Goal: Information Seeking & Learning: Learn about a topic

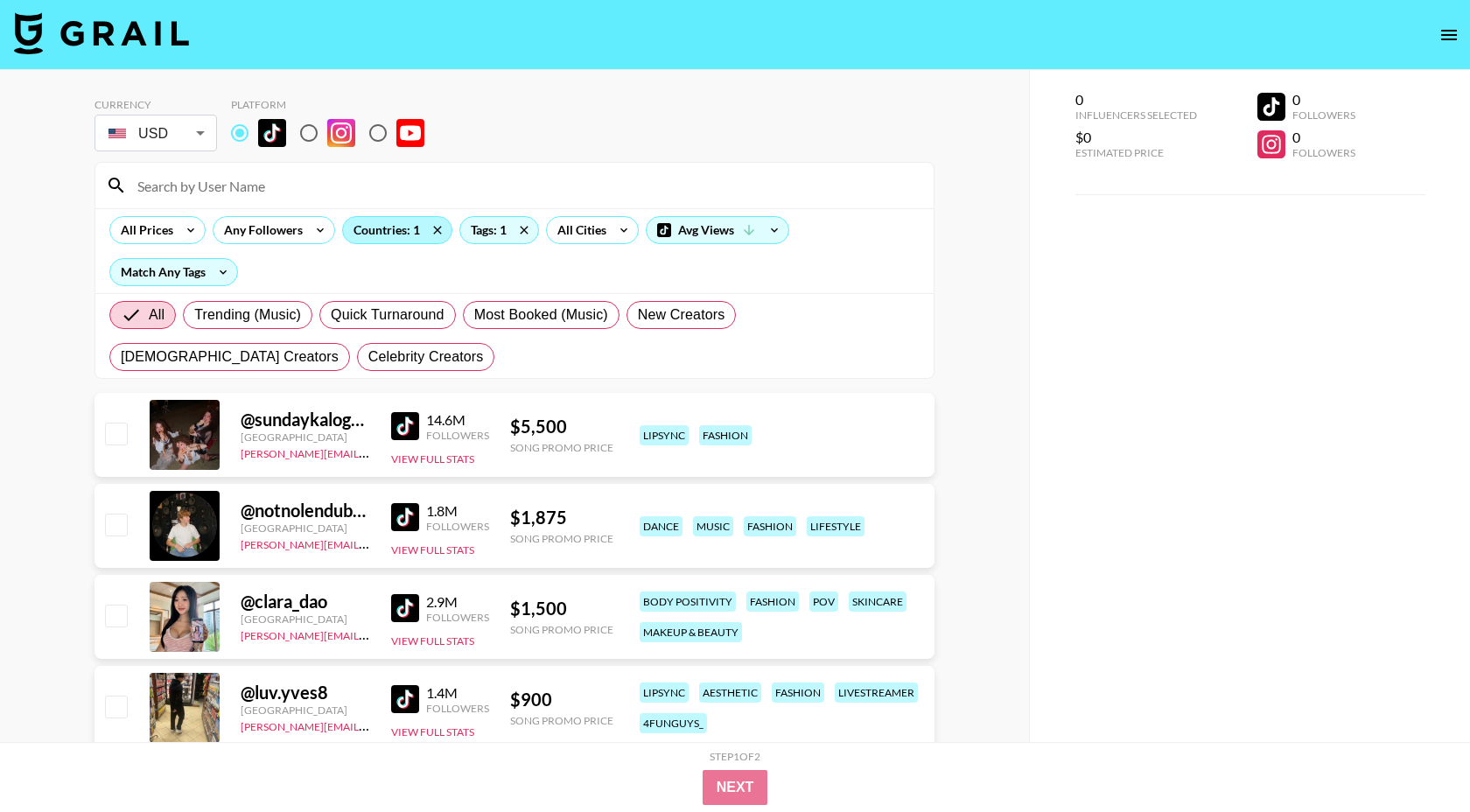
click at [400, 236] on div "Countries: 1" at bounding box center [397, 229] width 109 height 26
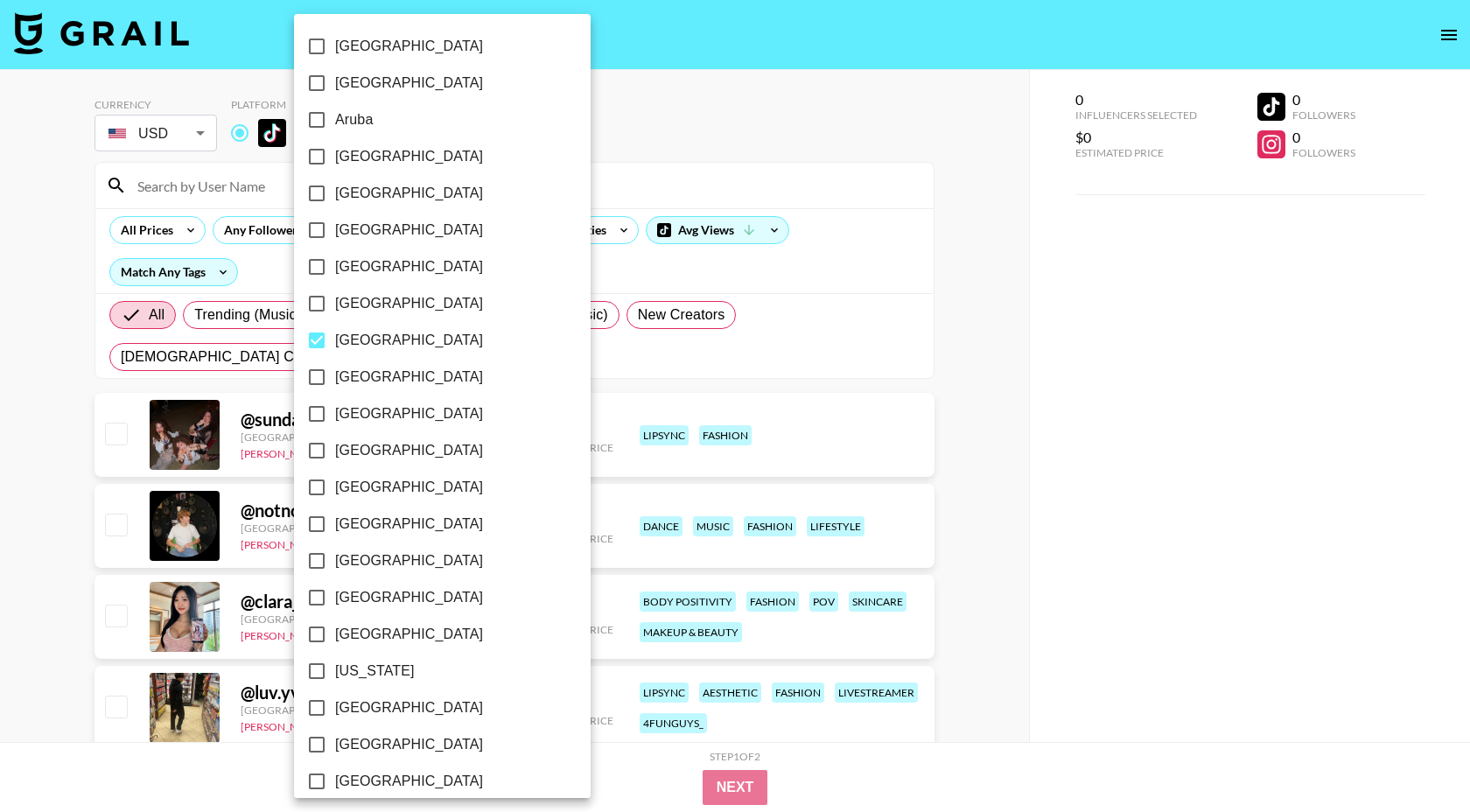
click at [368, 341] on span "[GEOGRAPHIC_DATA]" at bounding box center [409, 341] width 148 height 21
click at [335, 341] on input "[GEOGRAPHIC_DATA]" at bounding box center [317, 340] width 36 height 36
checkbox input "false"
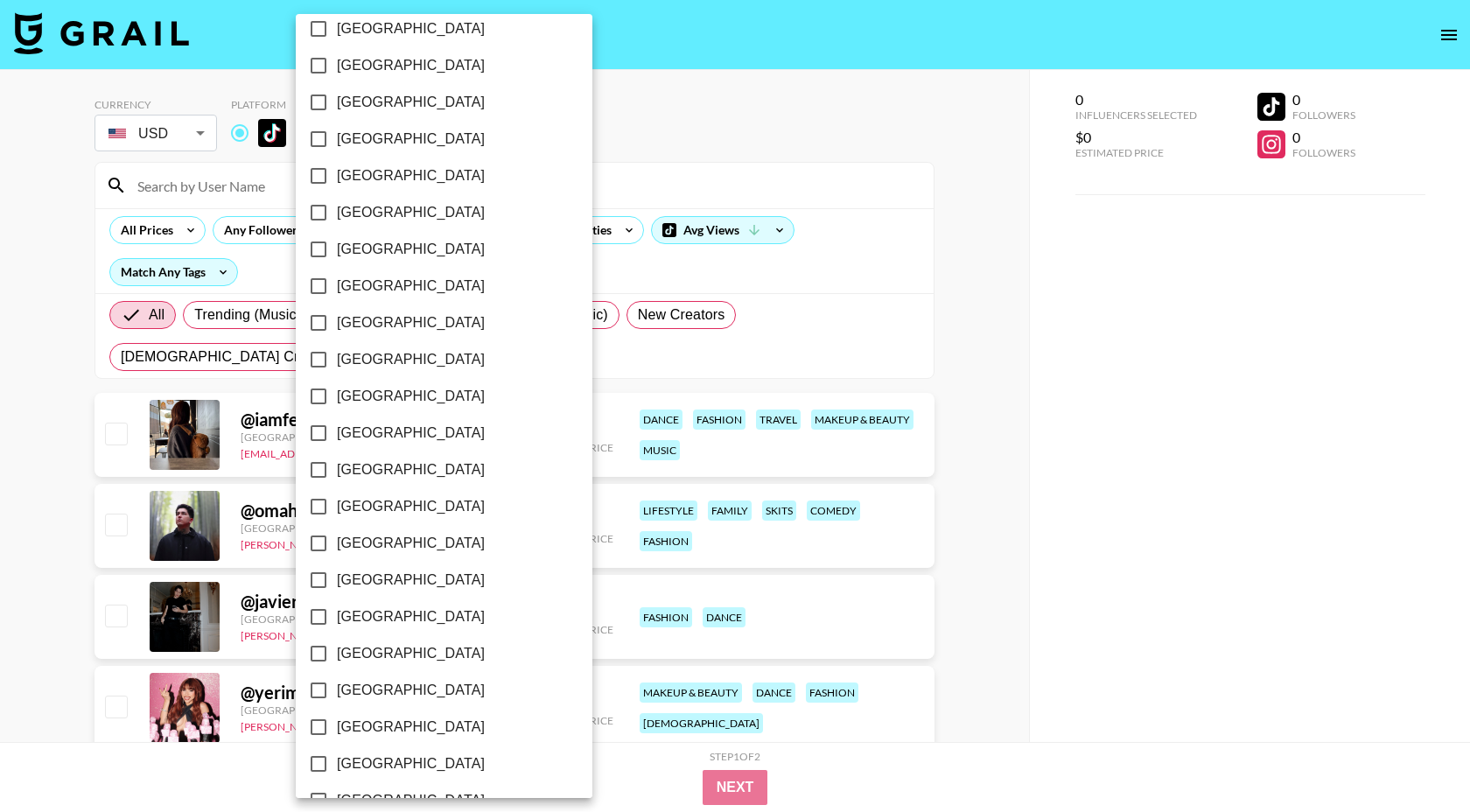
scroll to position [1228, 0]
click at [369, 728] on span "[GEOGRAPHIC_DATA]" at bounding box center [410, 729] width 148 height 21
click at [337, 728] on input "[GEOGRAPHIC_DATA]" at bounding box center [318, 728] width 36 height 36
checkbox input "true"
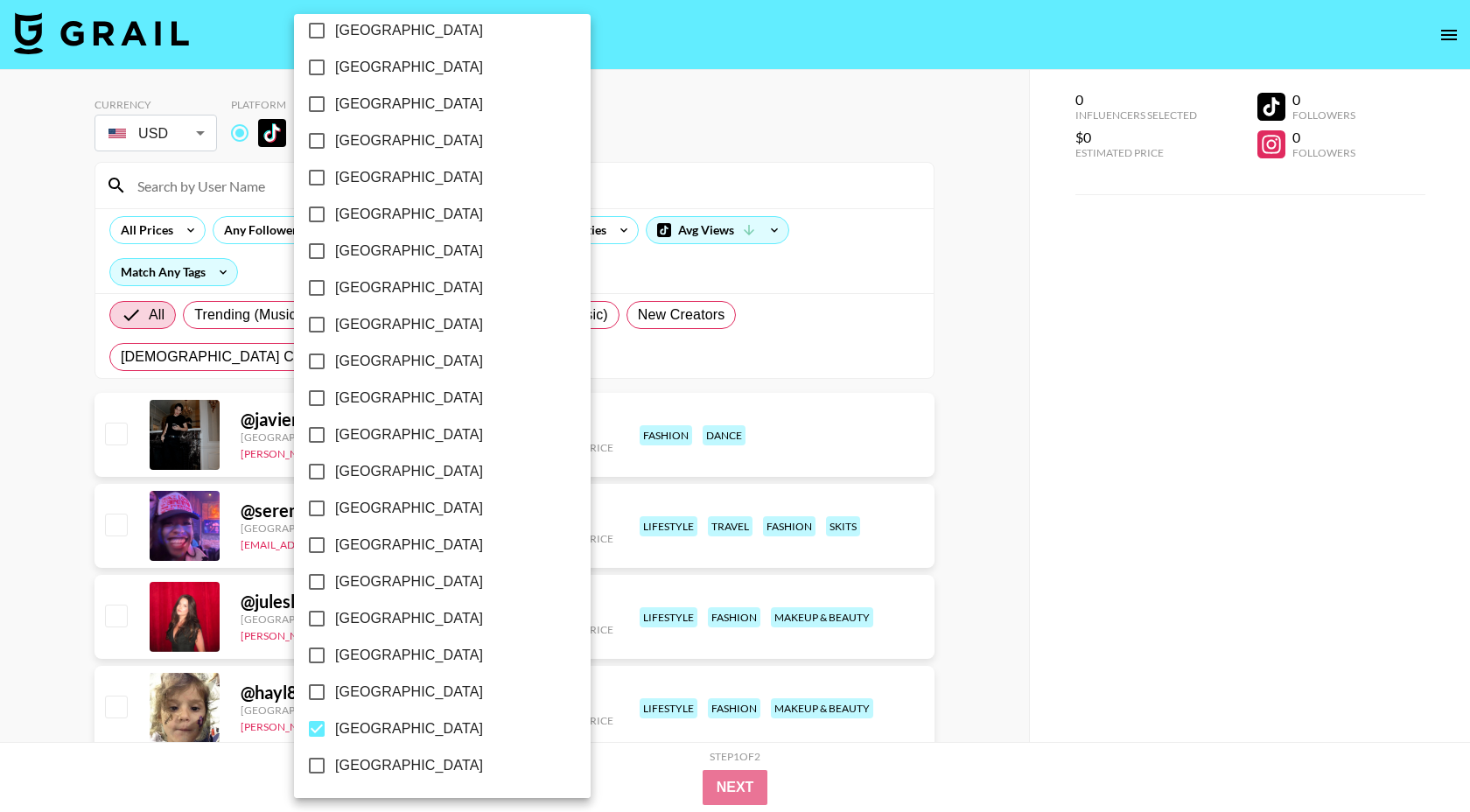
click at [546, 185] on div at bounding box center [735, 406] width 1470 height 812
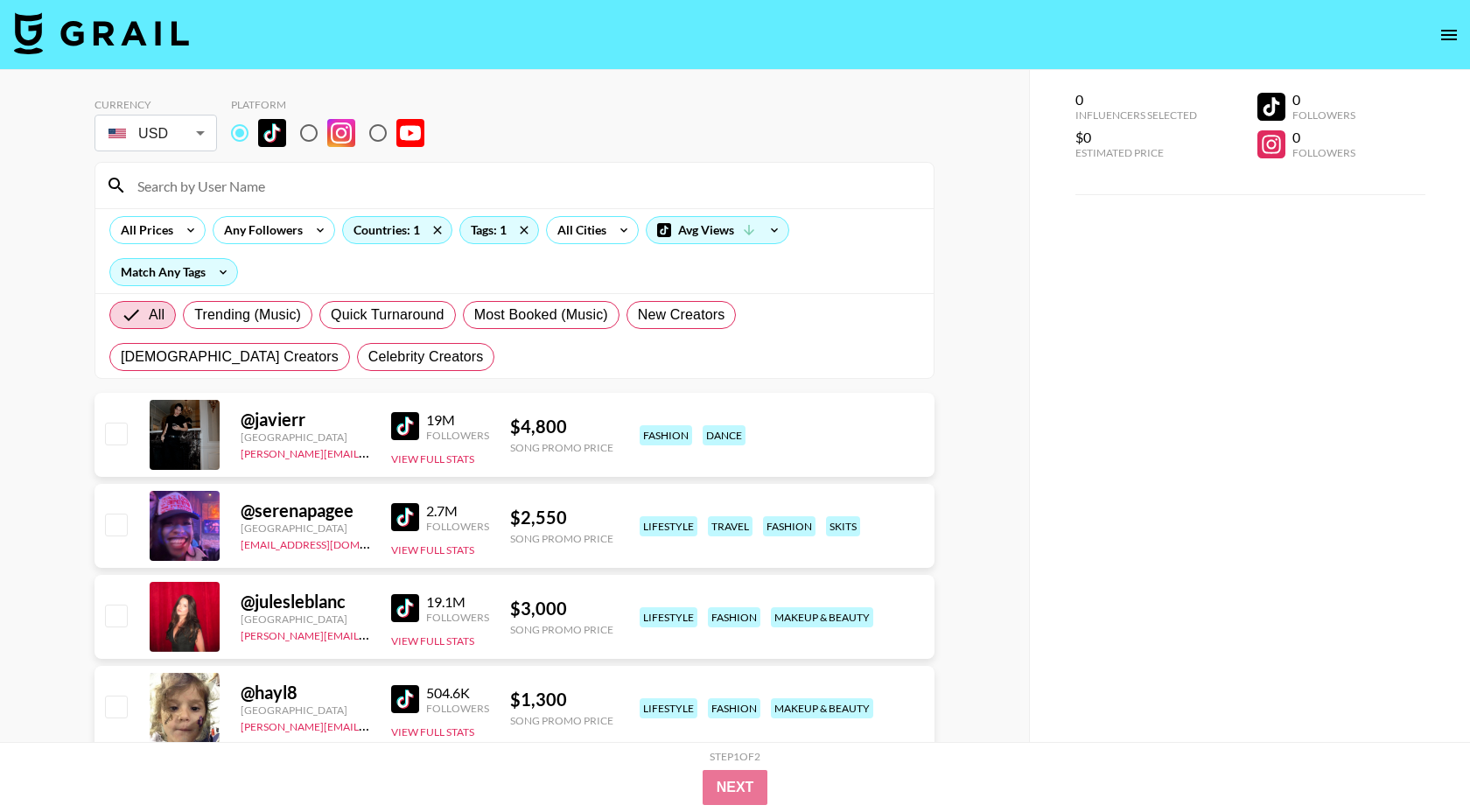
click at [483, 232] on div "Tags: 1" at bounding box center [499, 229] width 78 height 26
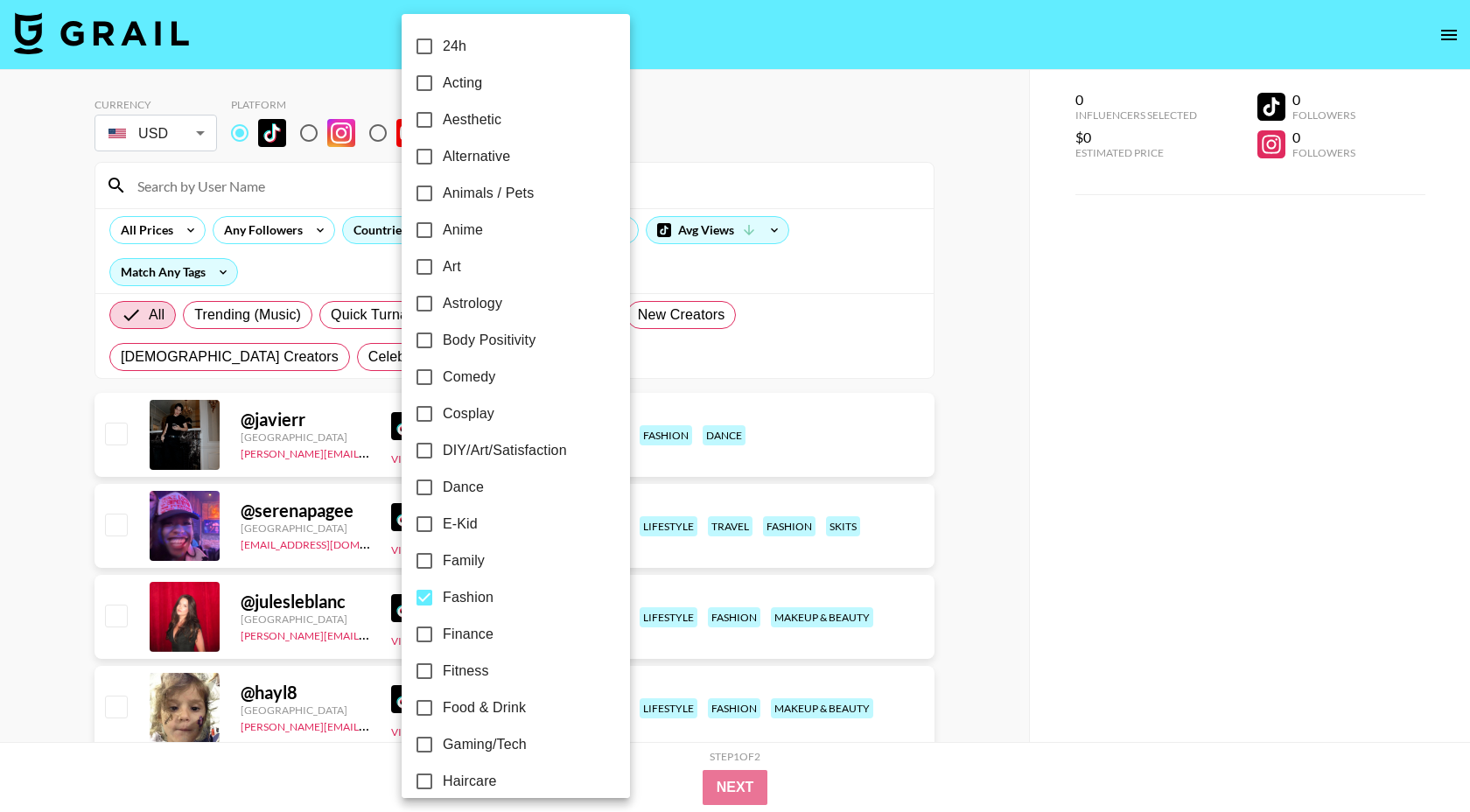
click at [467, 601] on span "Fashion" at bounding box center [468, 597] width 51 height 21
click at [443, 601] on input "Fashion" at bounding box center [424, 597] width 36 height 36
checkbox input "false"
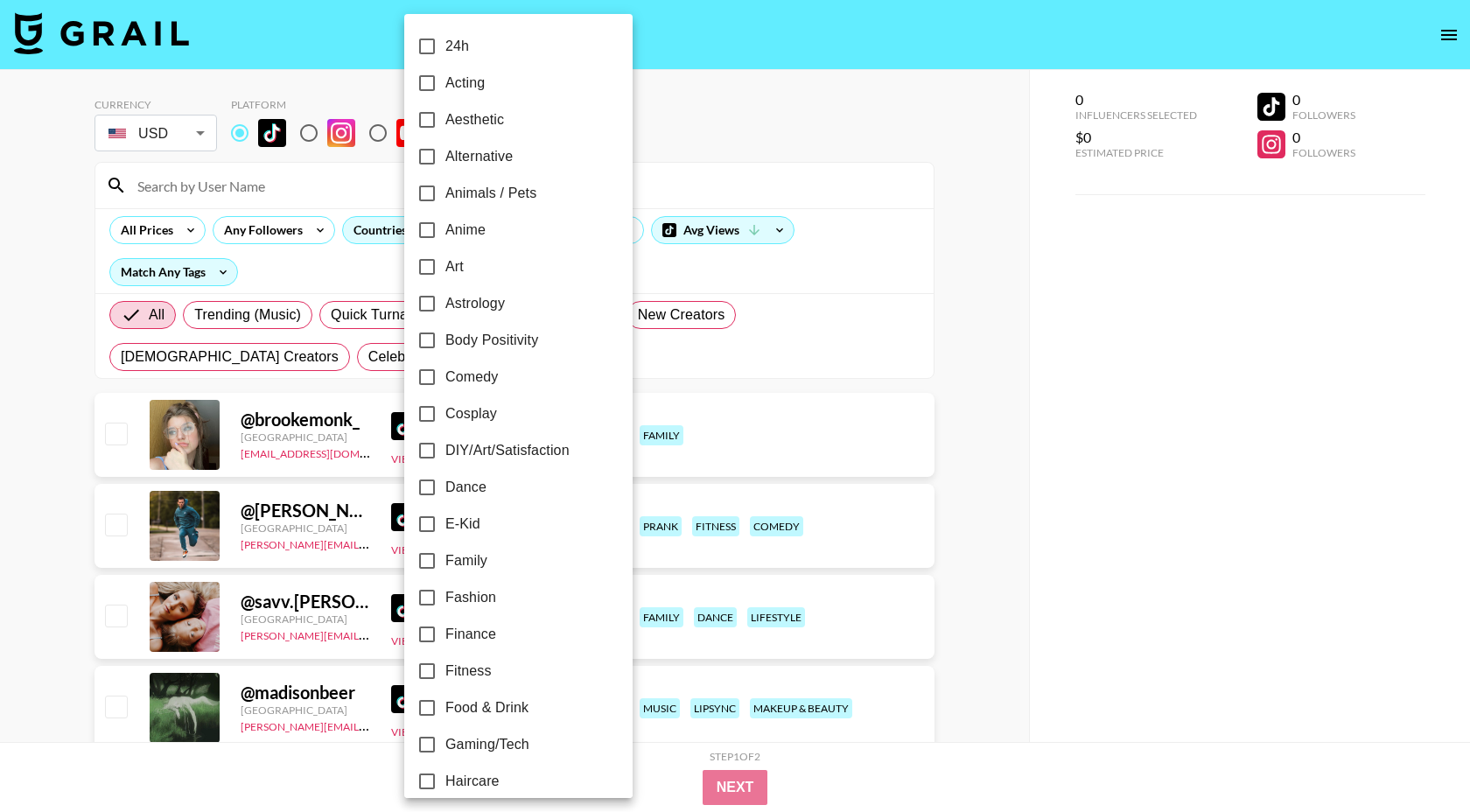
click at [471, 565] on span "Family" at bounding box center [467, 561] width 42 height 21
click at [446, 565] on input "Family" at bounding box center [427, 560] width 36 height 36
checkbox input "true"
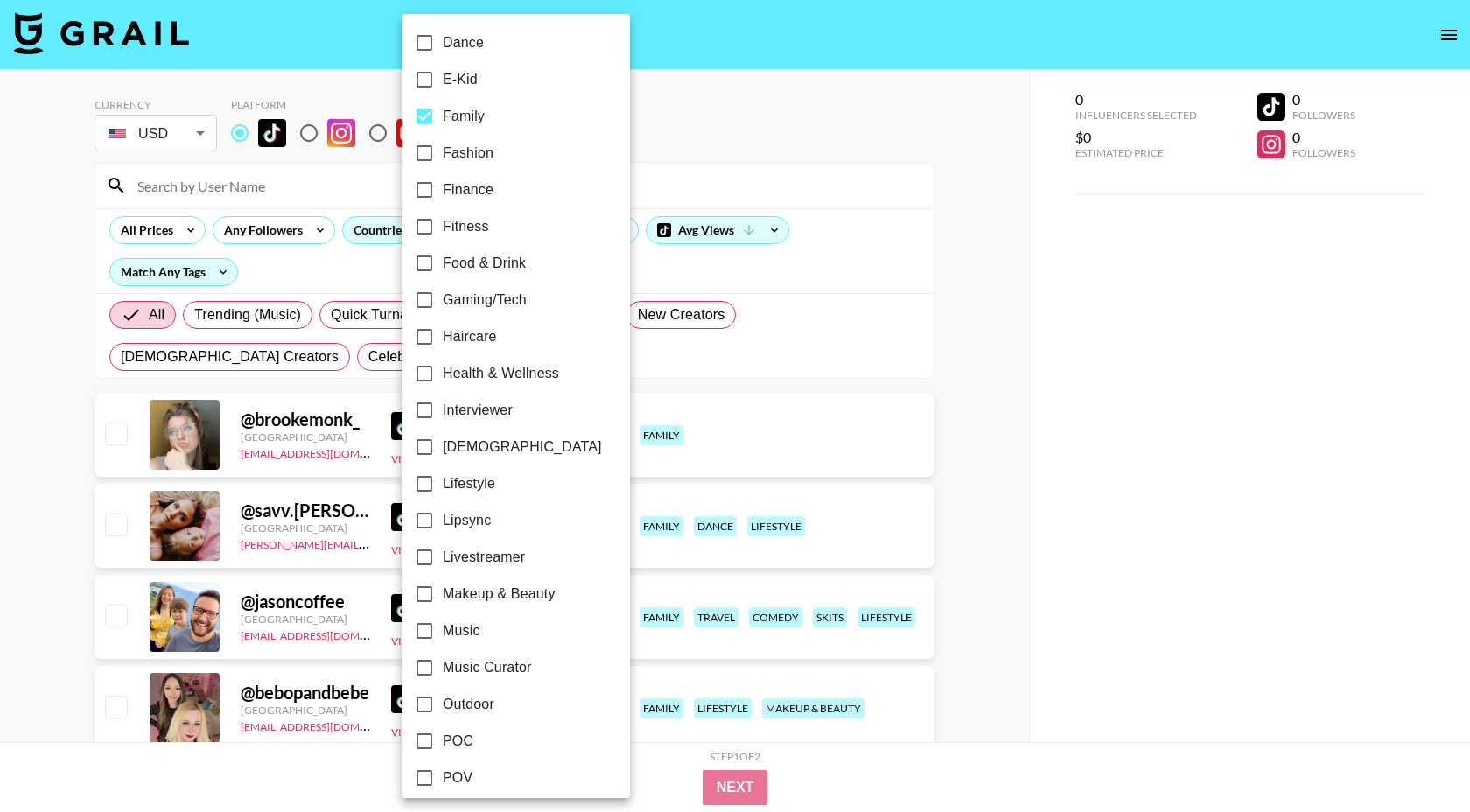
scroll to position [455, 0]
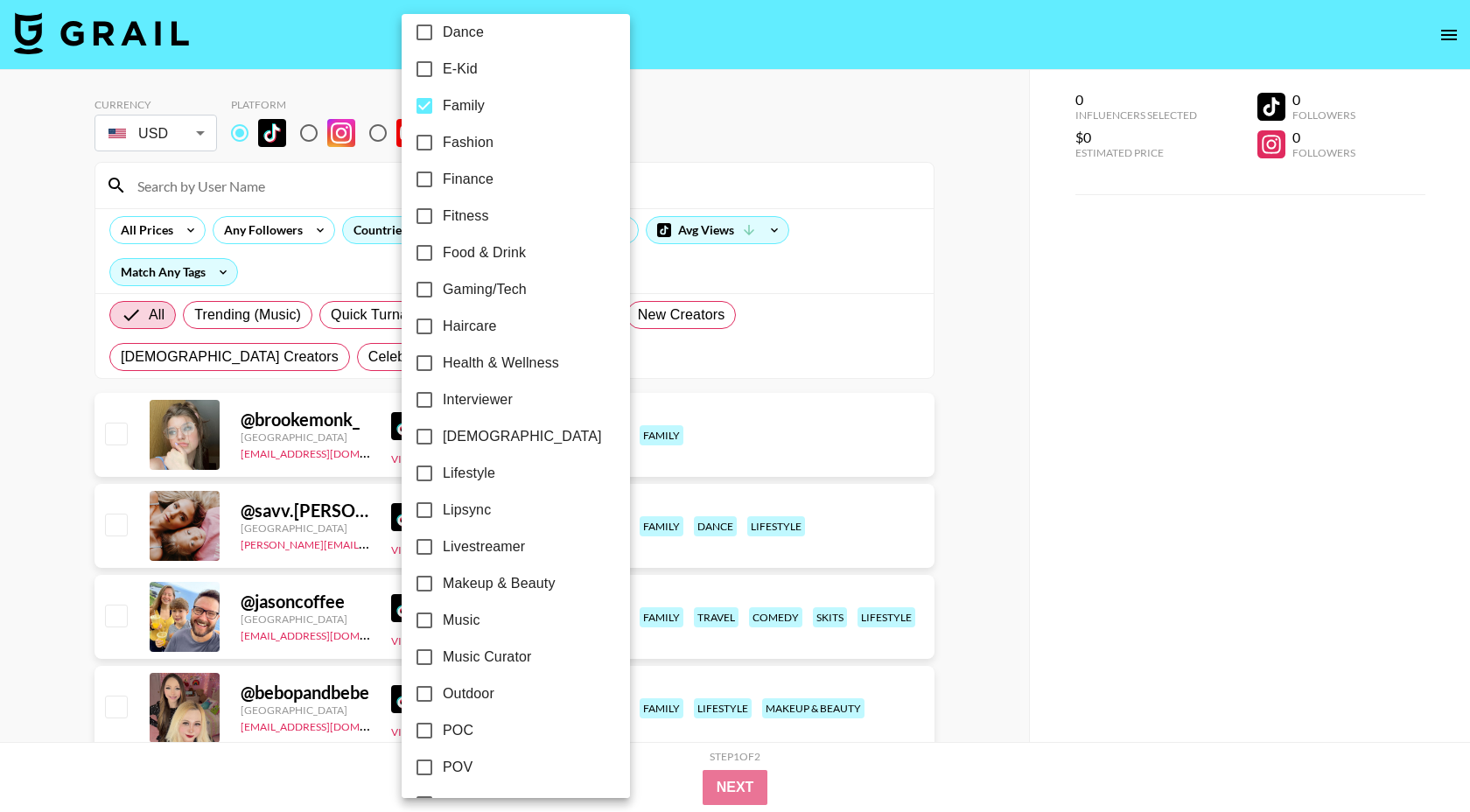
click at [721, 142] on div at bounding box center [735, 406] width 1470 height 812
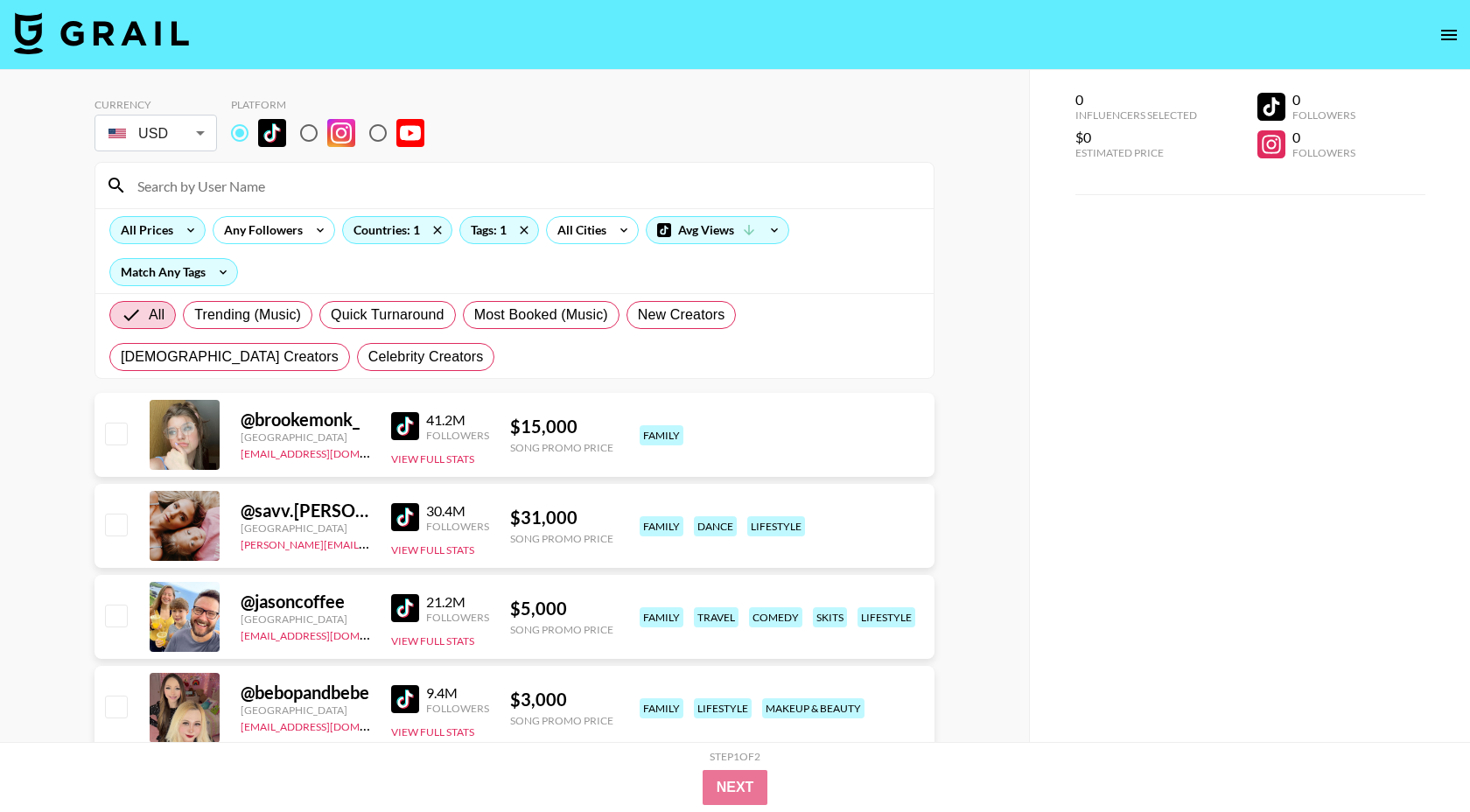
click at [177, 235] on icon at bounding box center [190, 229] width 28 height 26
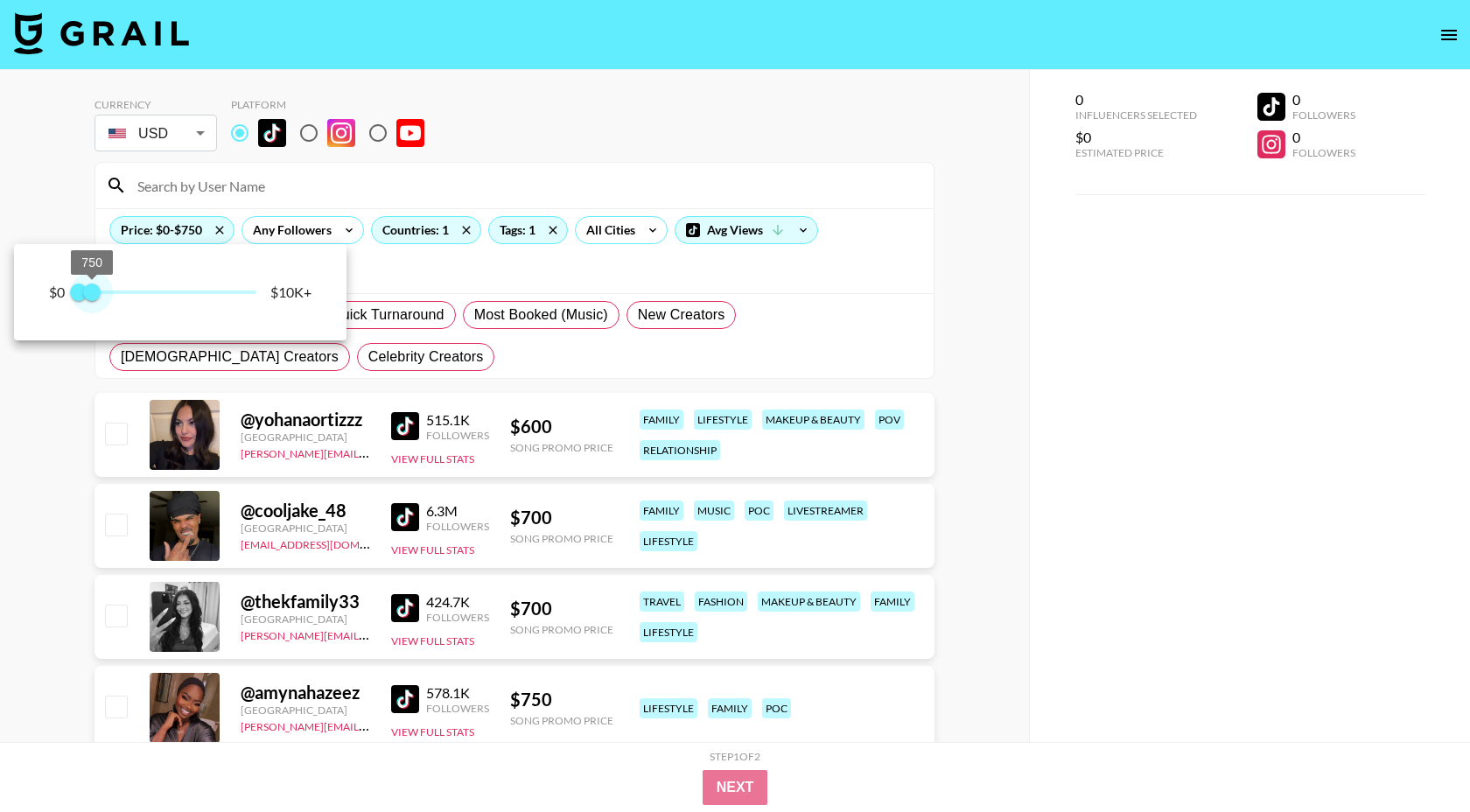
type input "500"
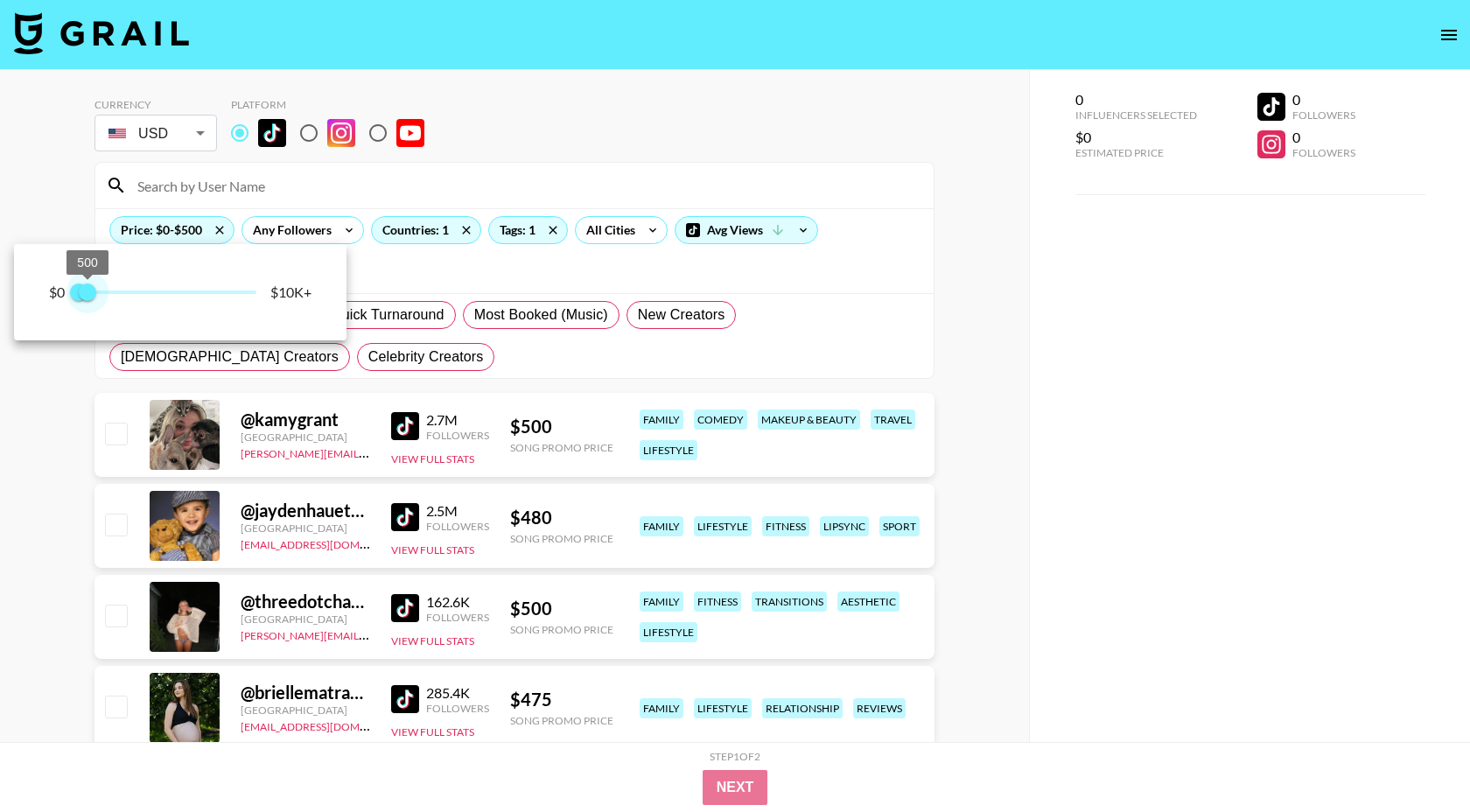
drag, startPoint x: 255, startPoint y: 297, endPoint x: 90, endPoint y: 292, distance: 165.1
click at [90, 292] on span "500" at bounding box center [87, 292] width 17 height 17
click at [557, 81] on div at bounding box center [735, 406] width 1470 height 812
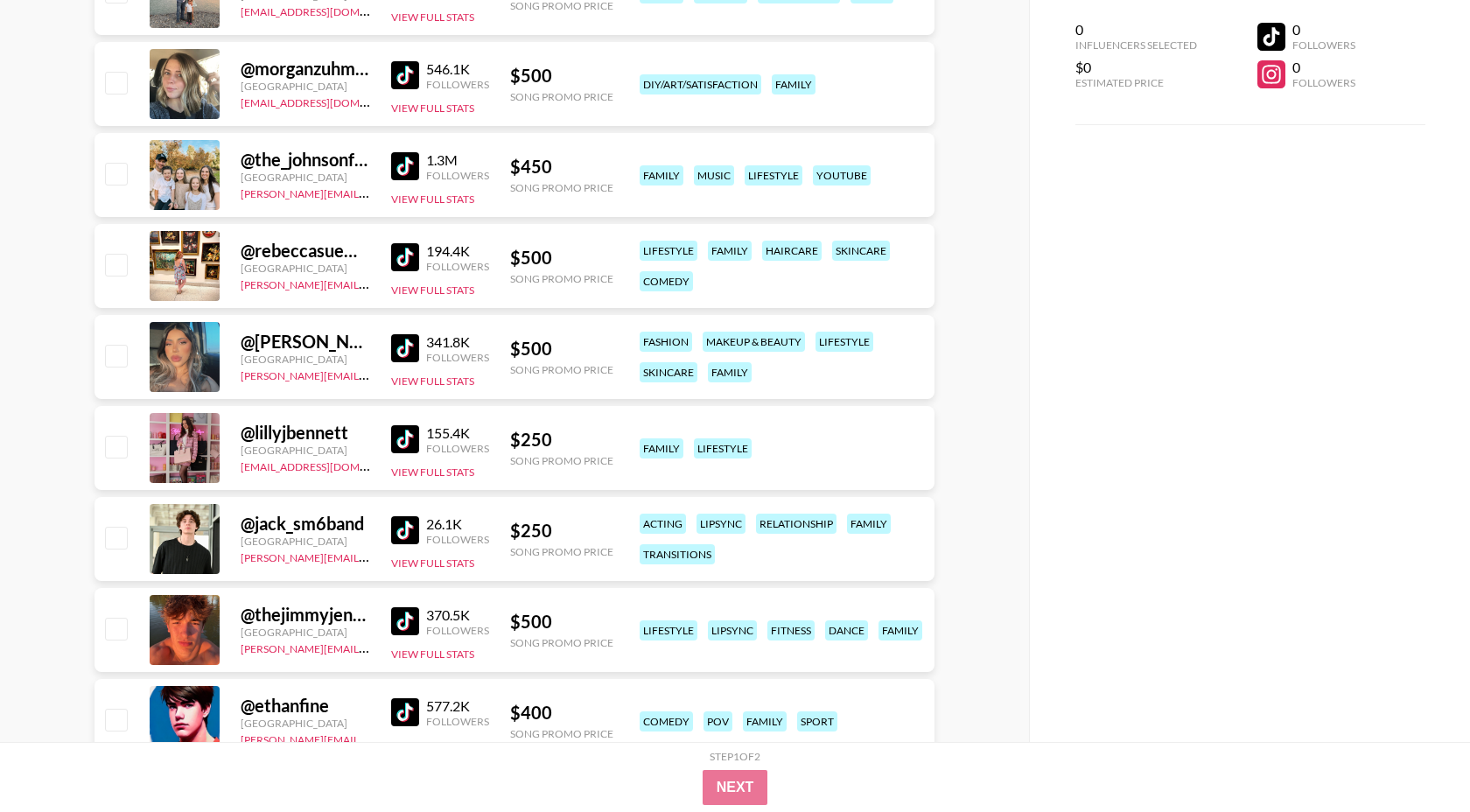
scroll to position [990, 0]
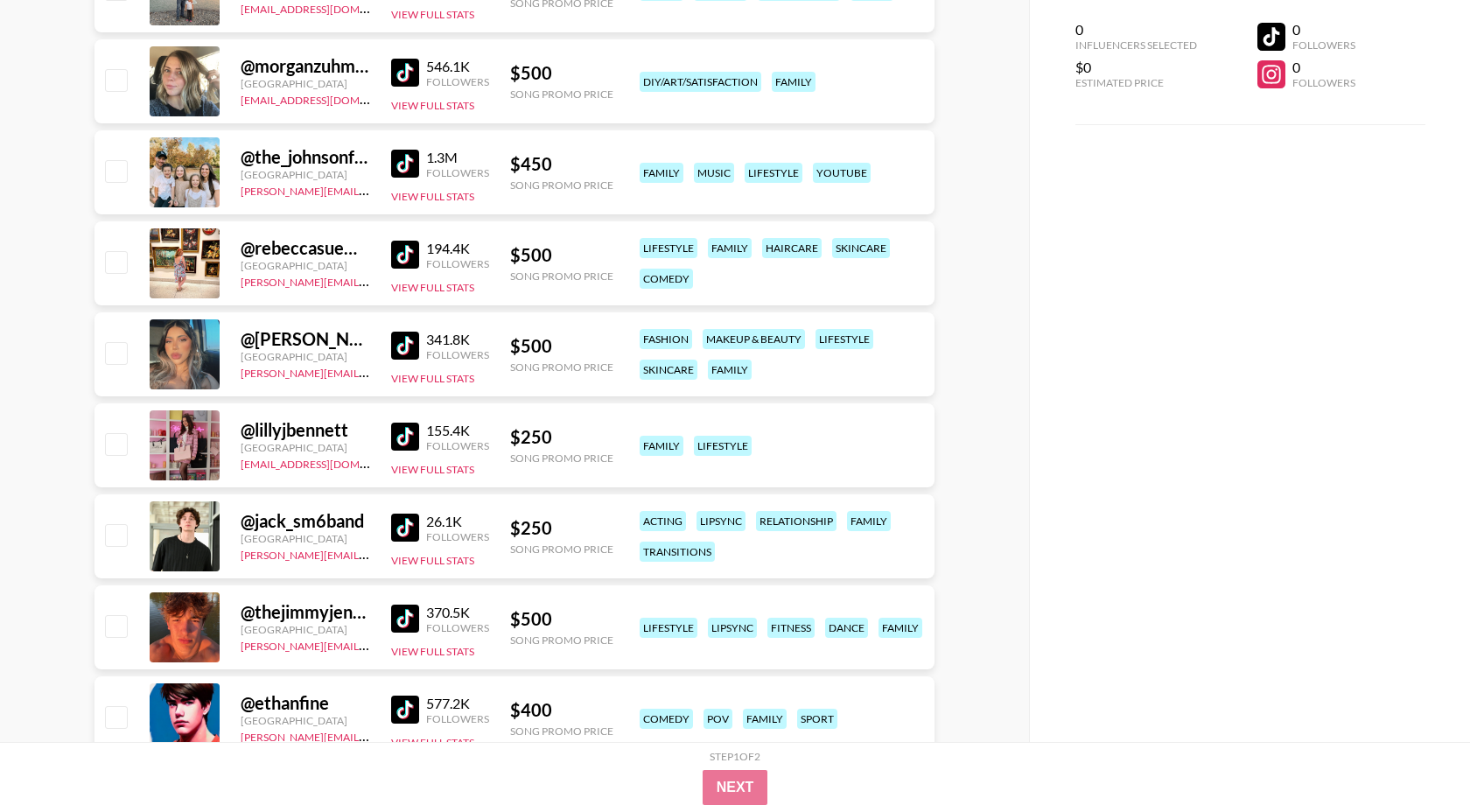
click at [403, 424] on img at bounding box center [405, 436] width 28 height 28
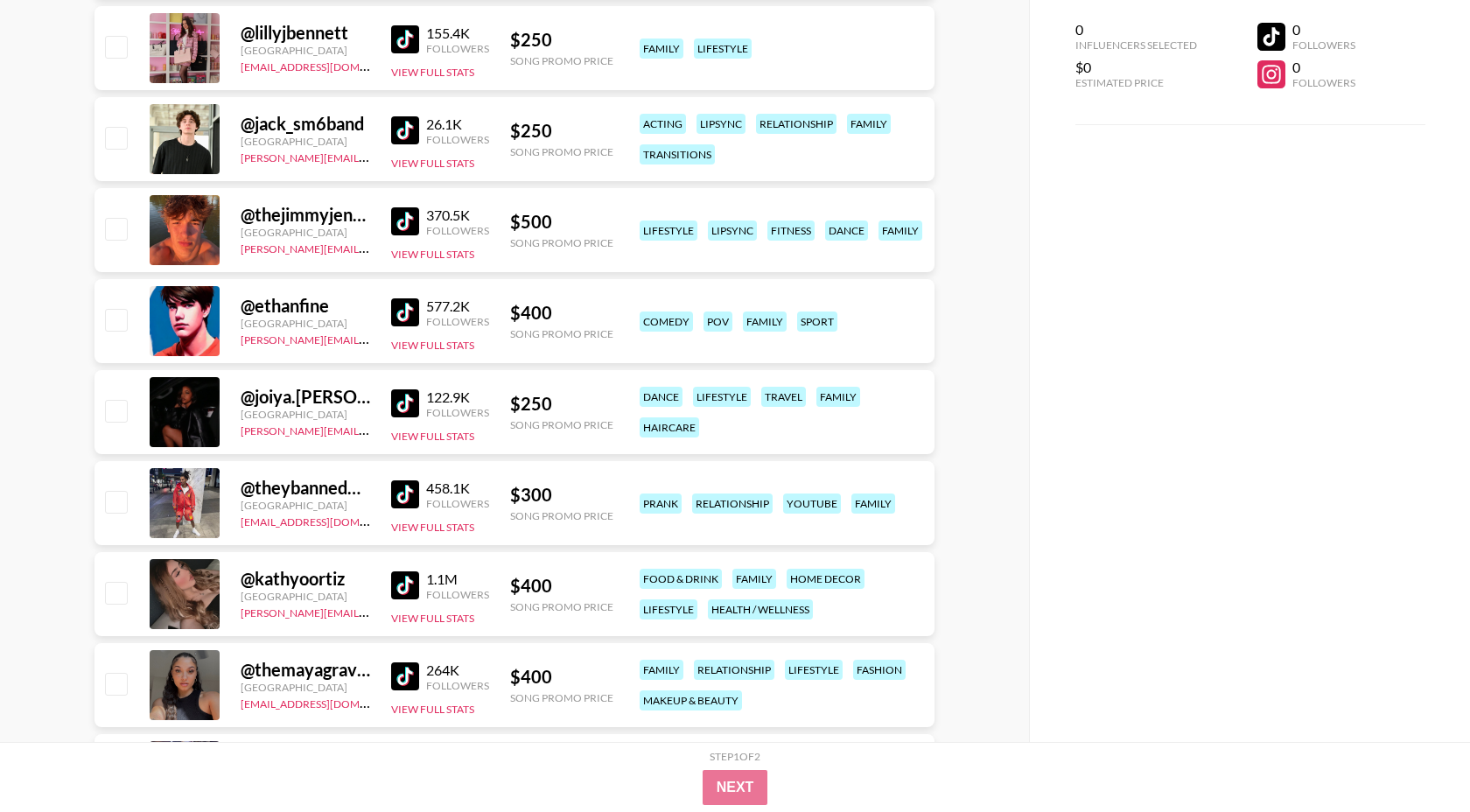
scroll to position [1389, 0]
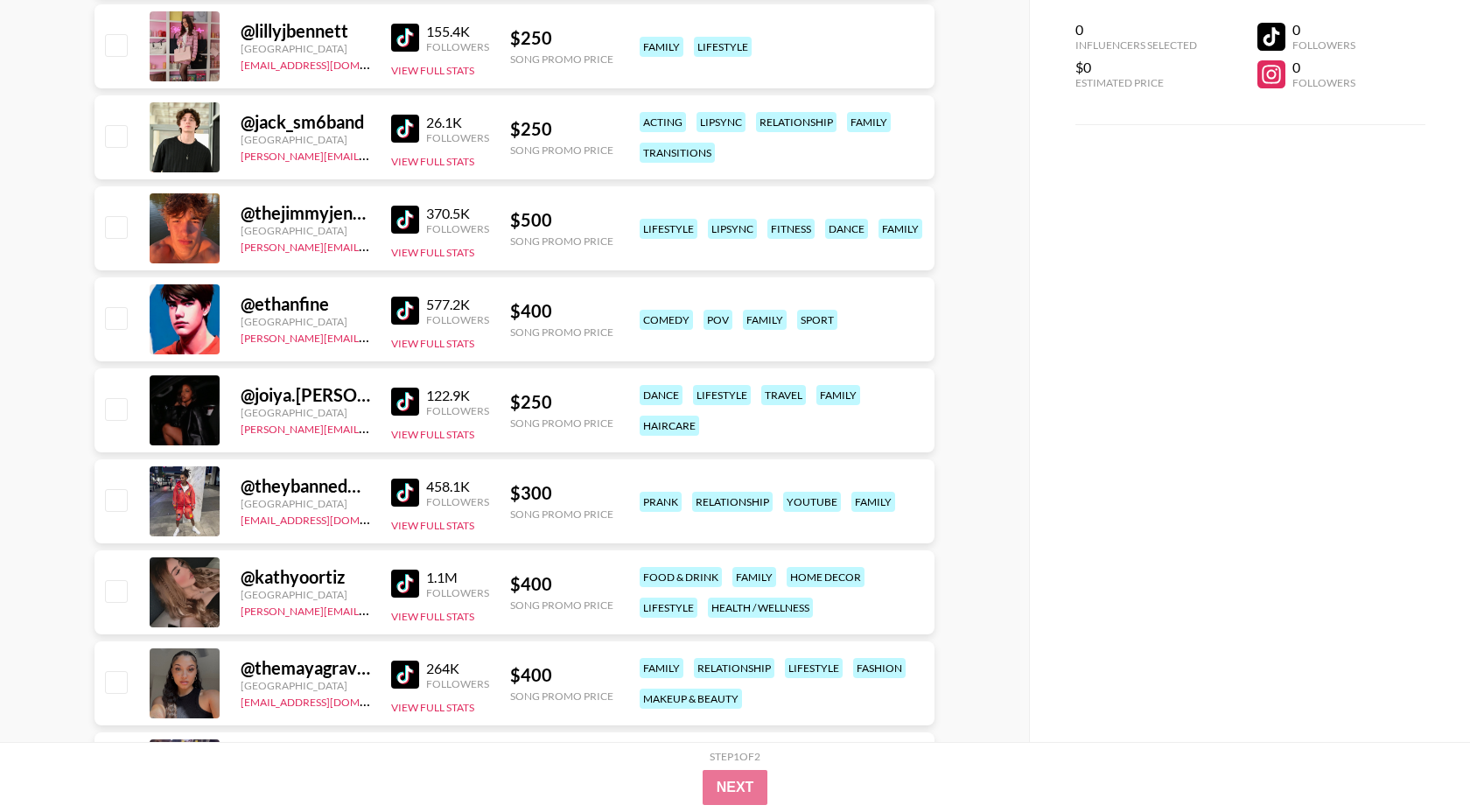
click at [425, 393] on link at bounding box center [409, 401] width 35 height 28
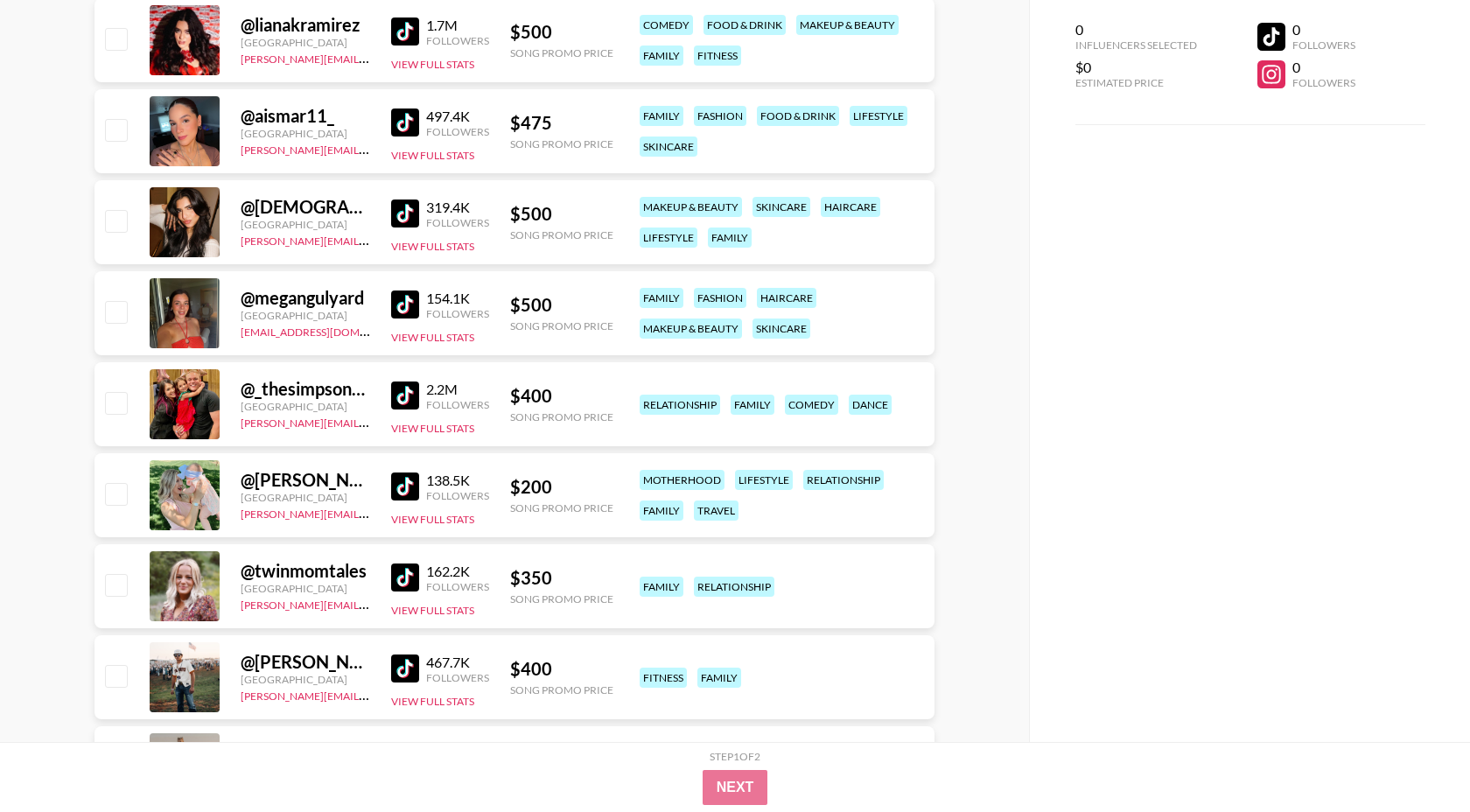
scroll to position [2534, 0]
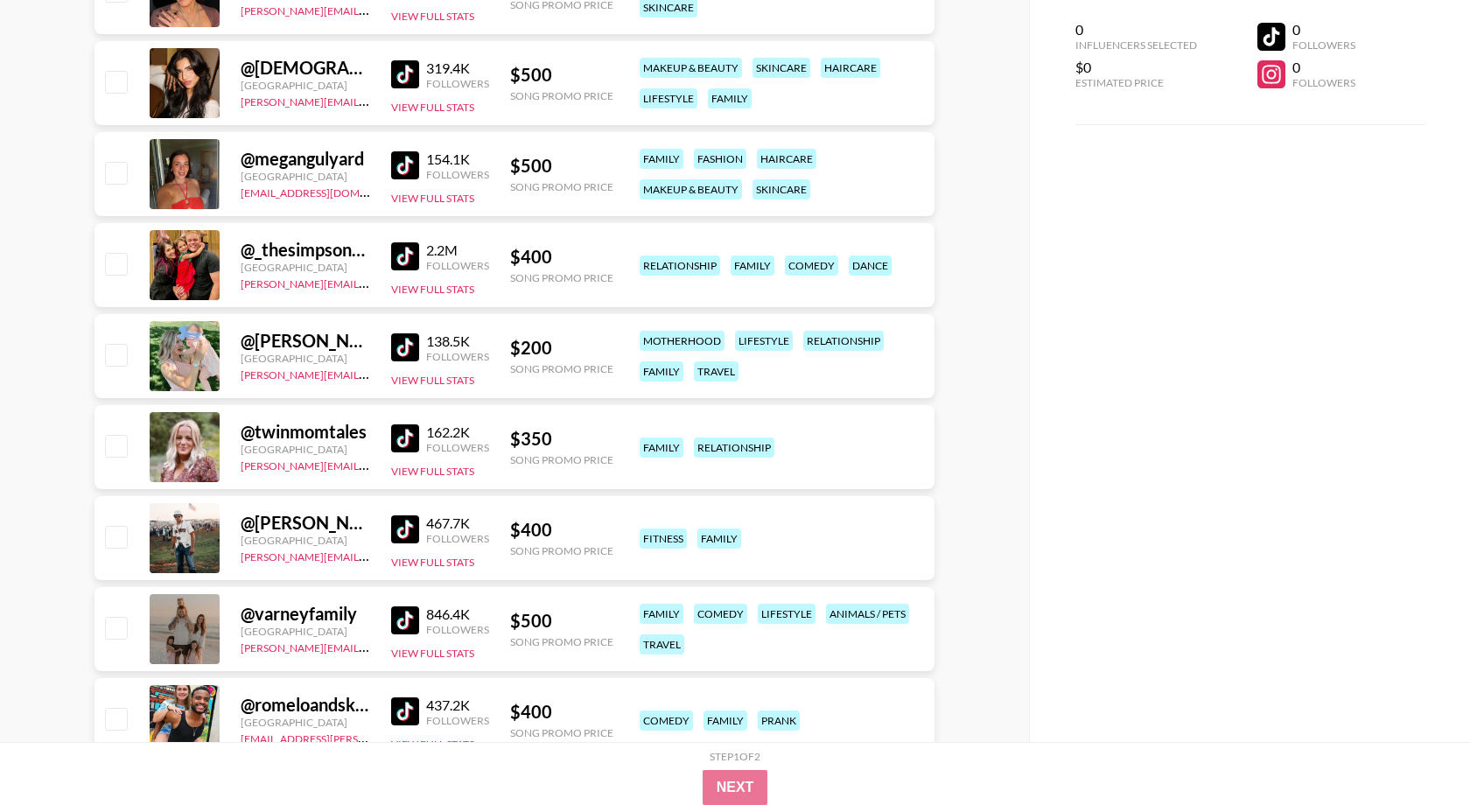
click at [405, 344] on img at bounding box center [405, 346] width 28 height 28
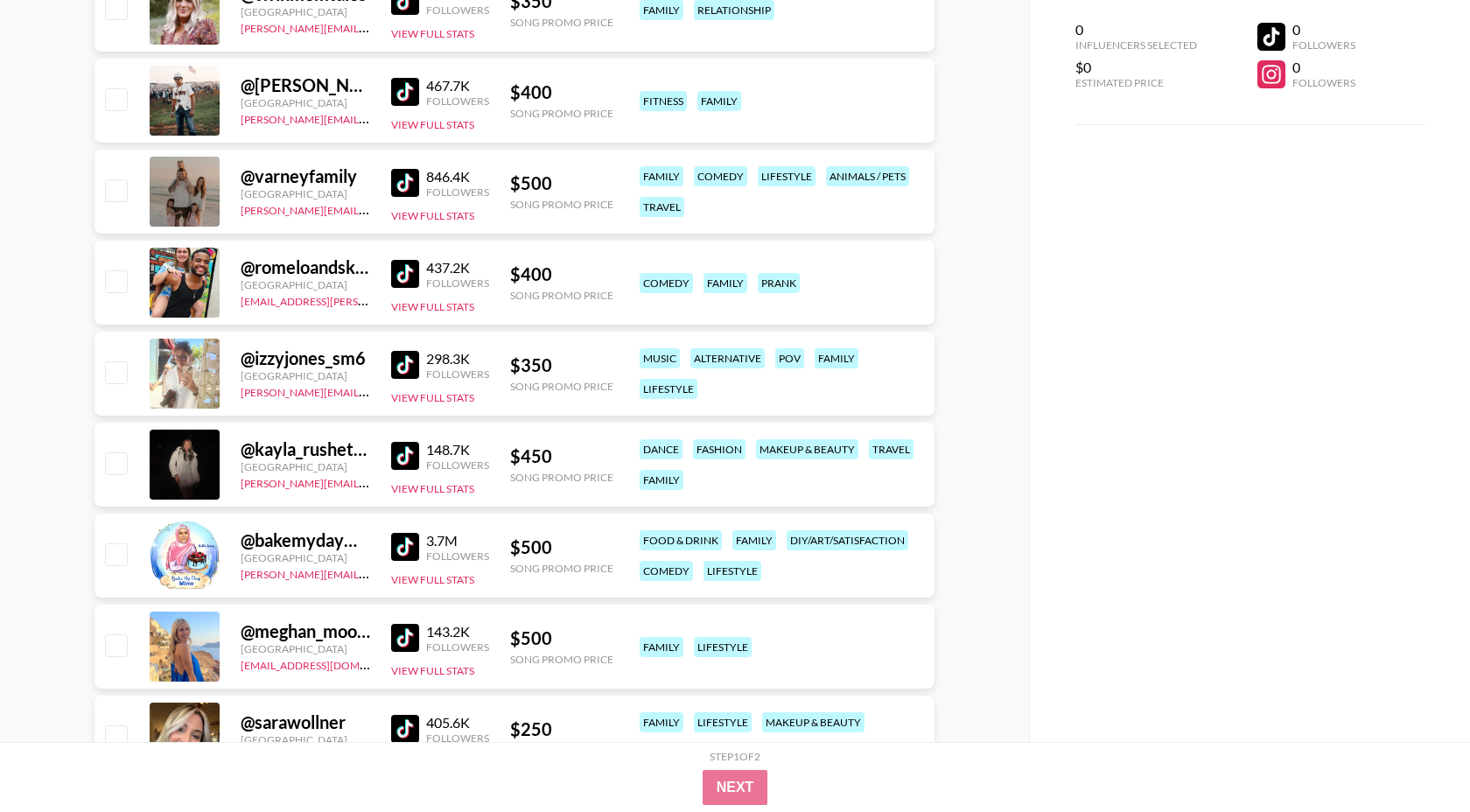
scroll to position [3221, 0]
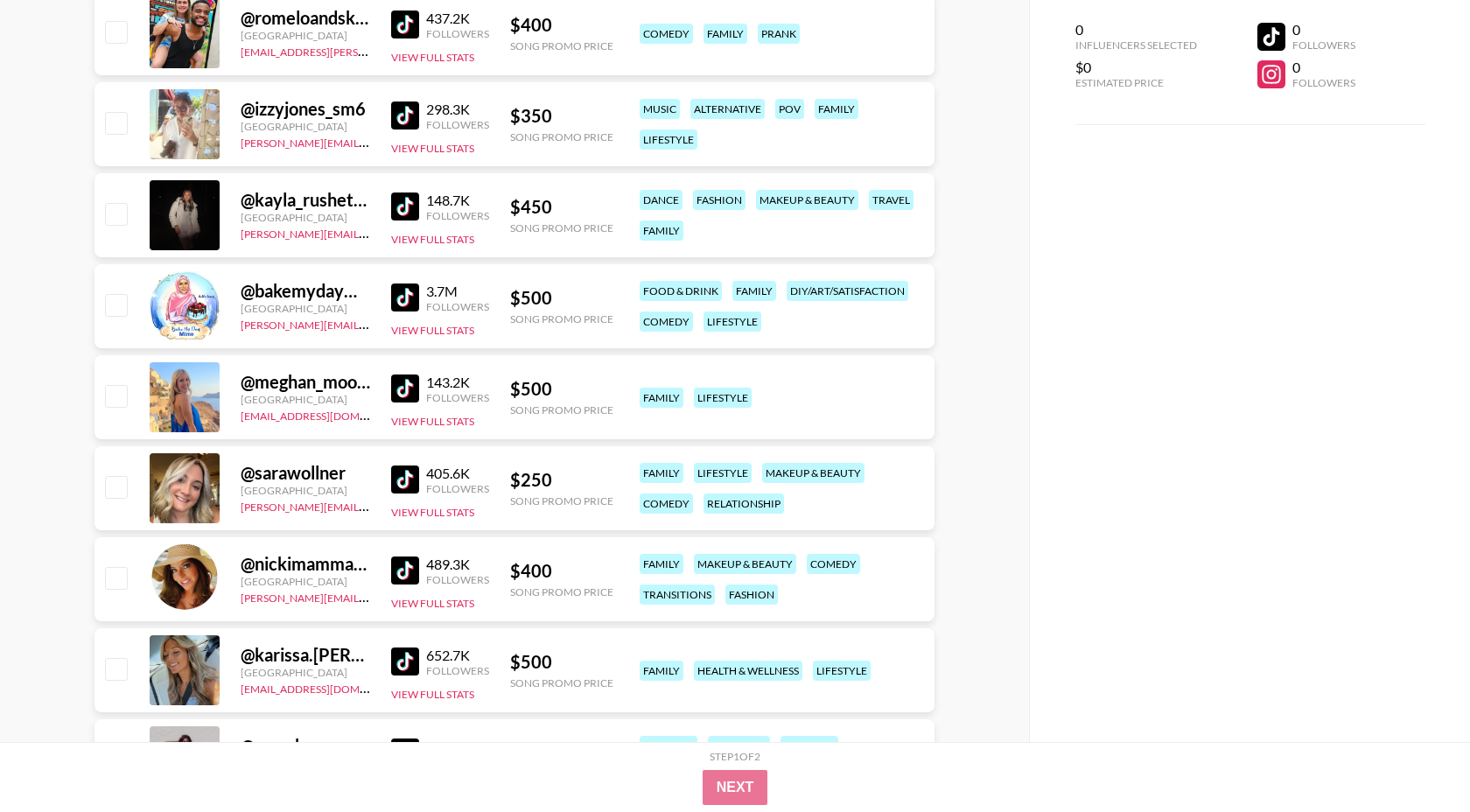
click at [397, 479] on img at bounding box center [405, 479] width 28 height 28
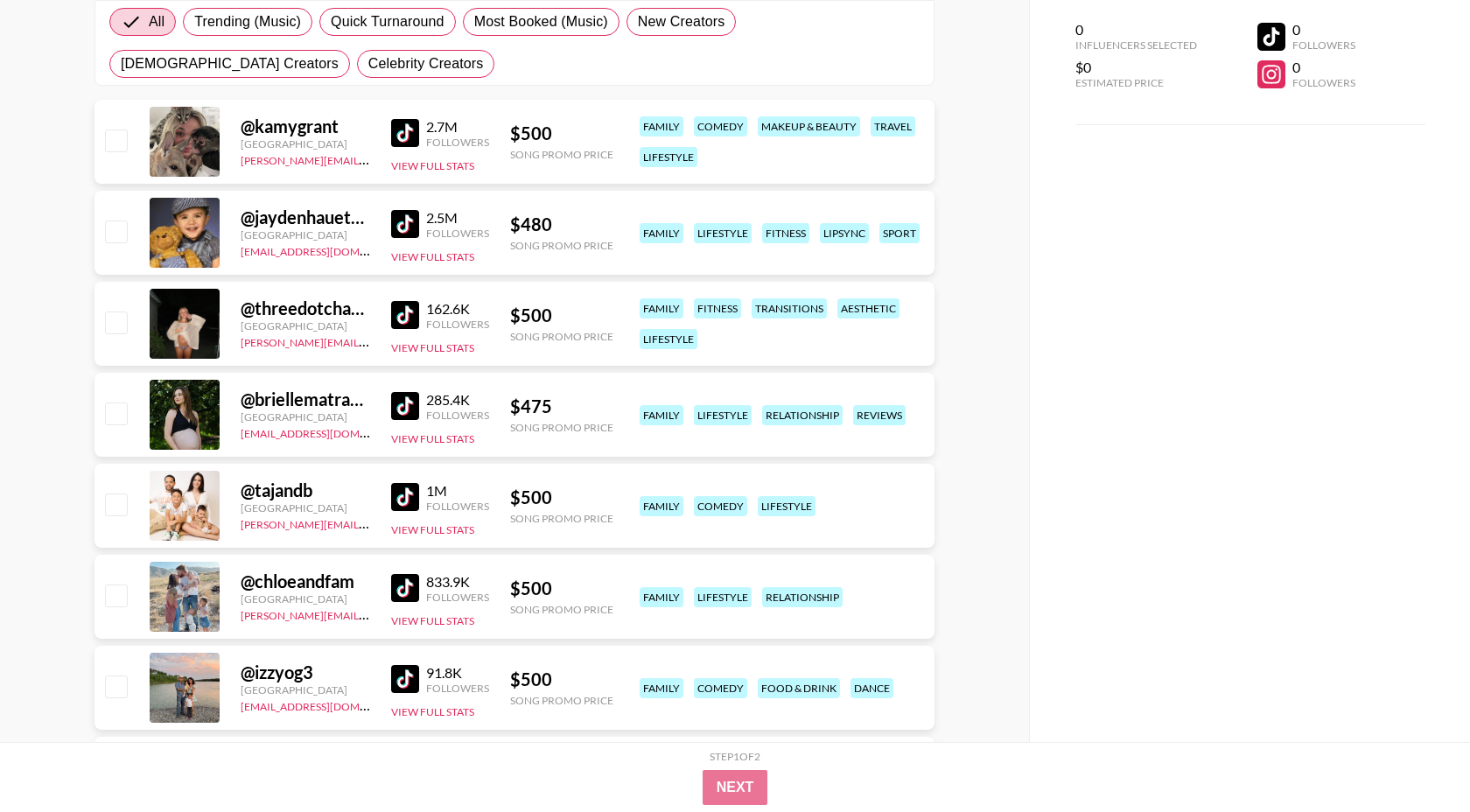
scroll to position [0, 0]
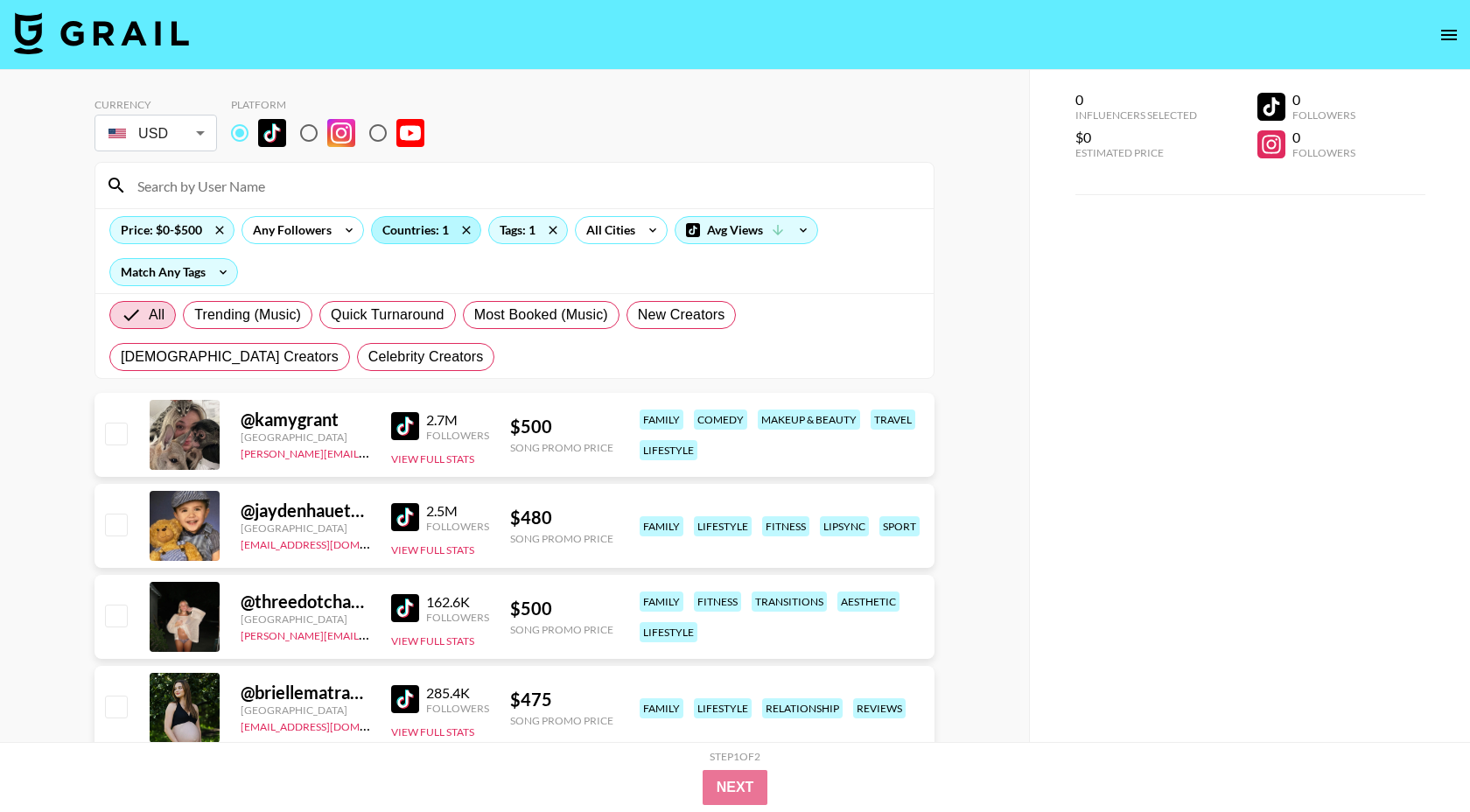
click at [439, 235] on div "Countries: 1" at bounding box center [427, 229] width 109 height 26
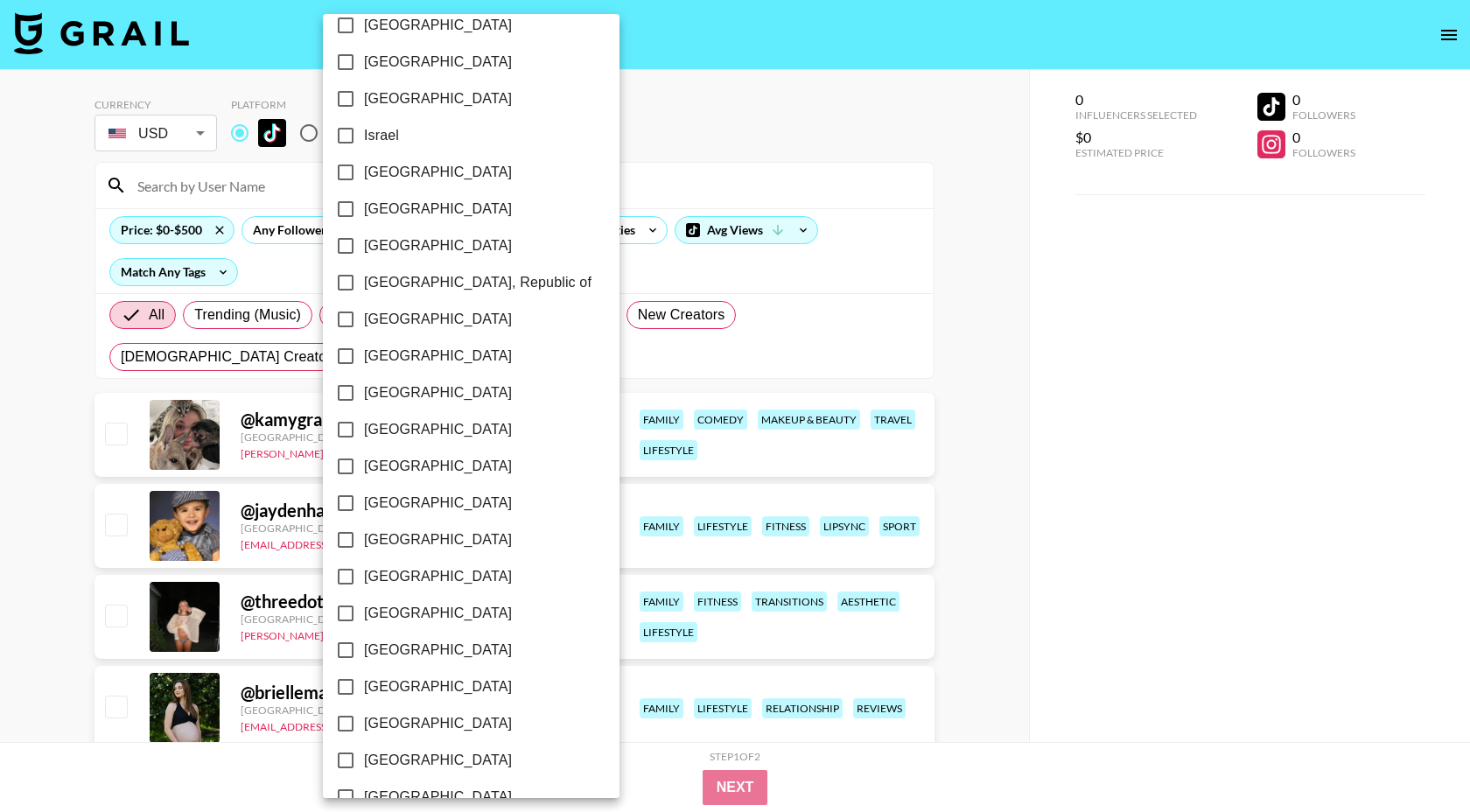
scroll to position [1228, 0]
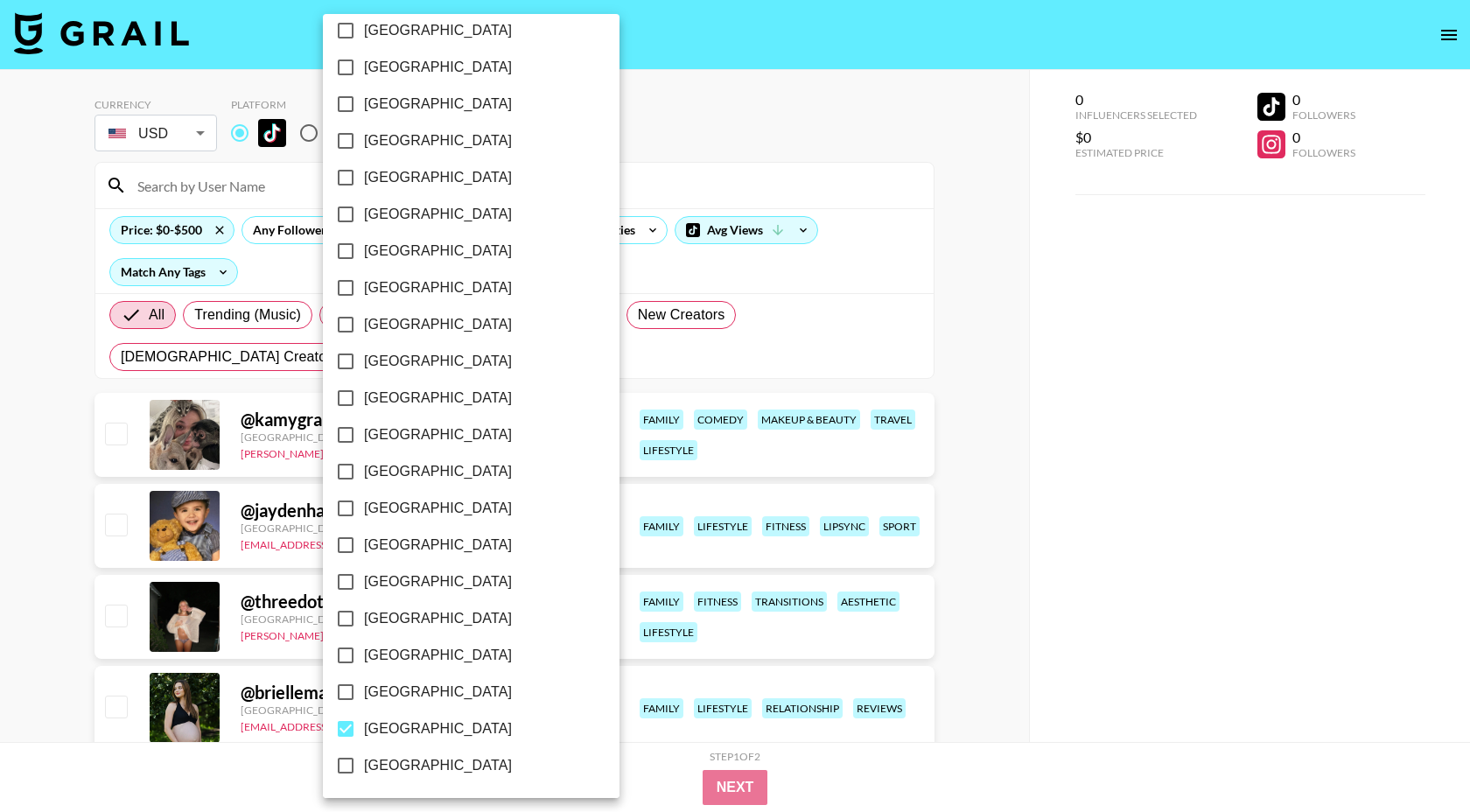
click at [399, 725] on span "[GEOGRAPHIC_DATA]" at bounding box center [437, 729] width 148 height 21
click at [364, 725] on input "[GEOGRAPHIC_DATA]" at bounding box center [346, 728] width 36 height 36
checkbox input "false"
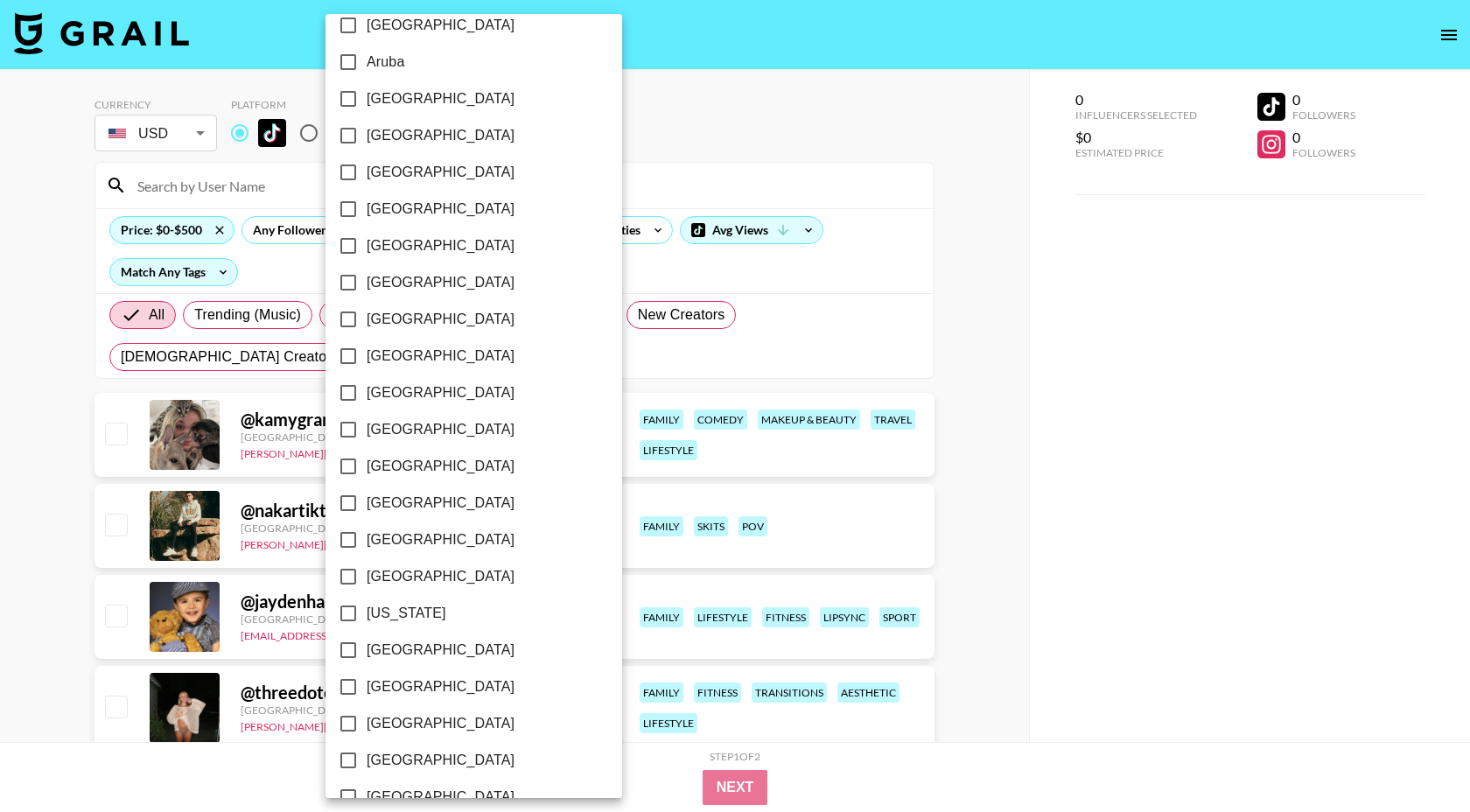
scroll to position [89, 0]
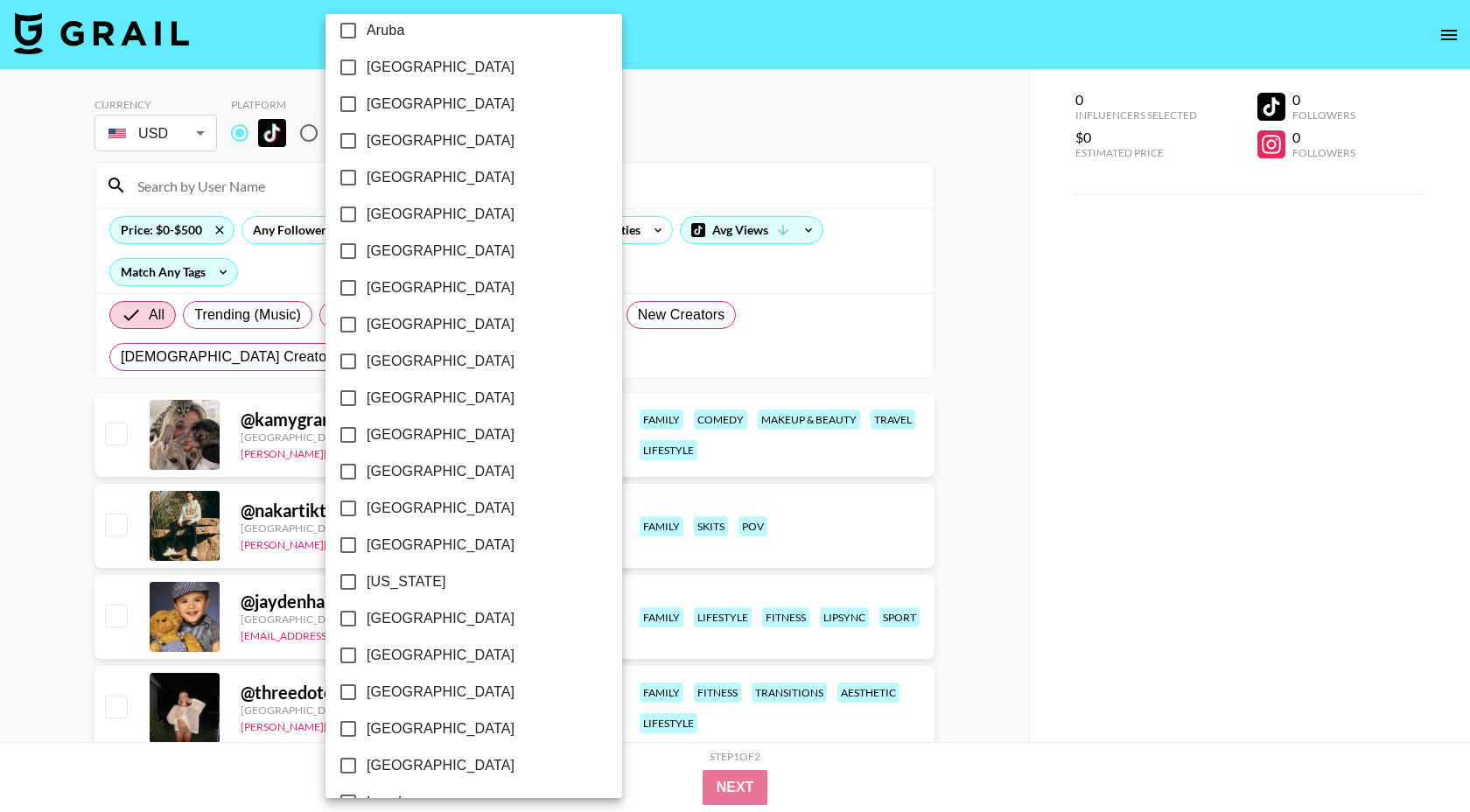
click at [402, 541] on span "[GEOGRAPHIC_DATA]" at bounding box center [440, 545] width 148 height 21
click at [367, 541] on input "[GEOGRAPHIC_DATA]" at bounding box center [348, 545] width 36 height 36
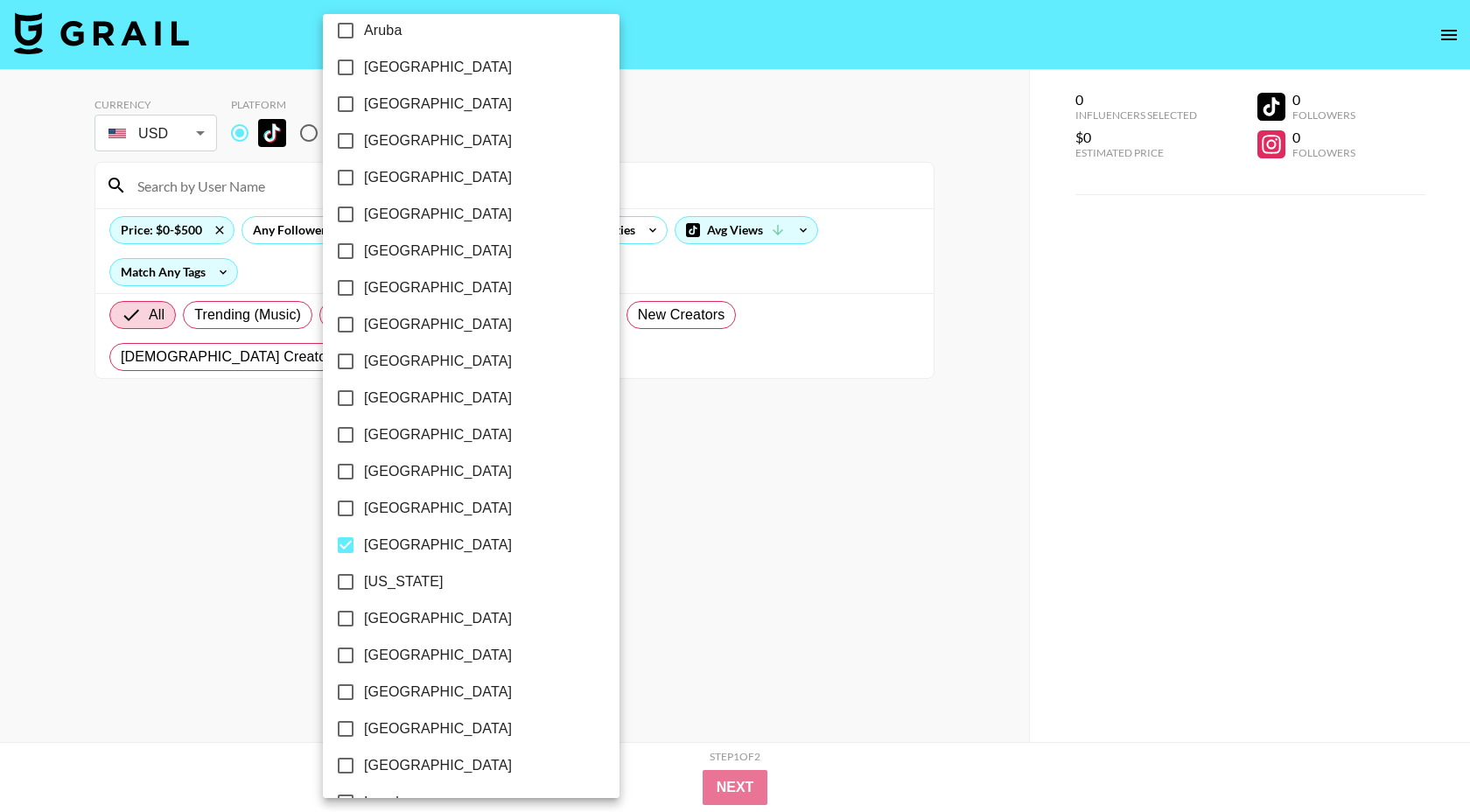
click at [381, 548] on span "[GEOGRAPHIC_DATA]" at bounding box center [437, 545] width 148 height 21
click at [364, 548] on input "[GEOGRAPHIC_DATA]" at bounding box center [346, 545] width 36 height 36
checkbox input "false"
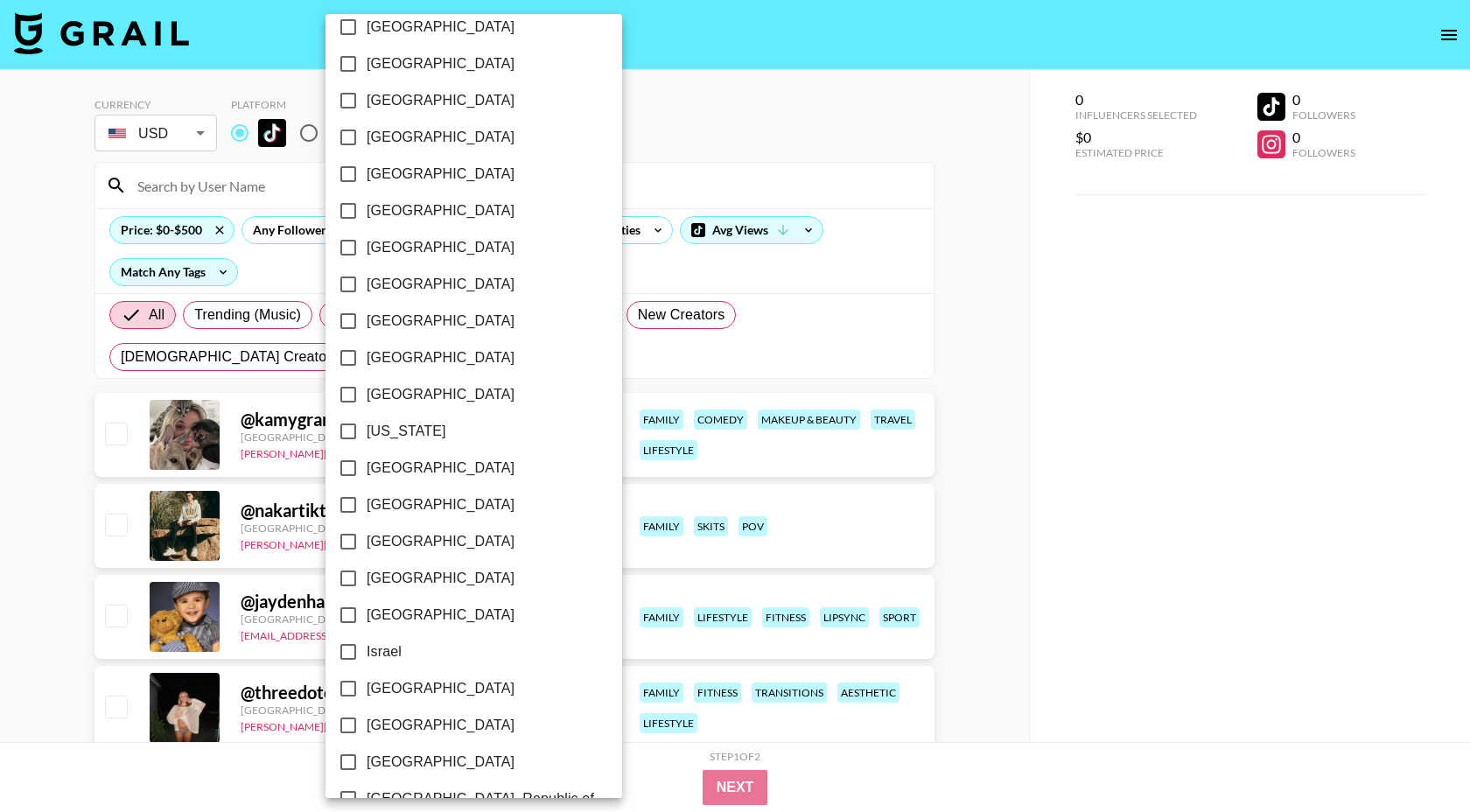
scroll to position [244, 0]
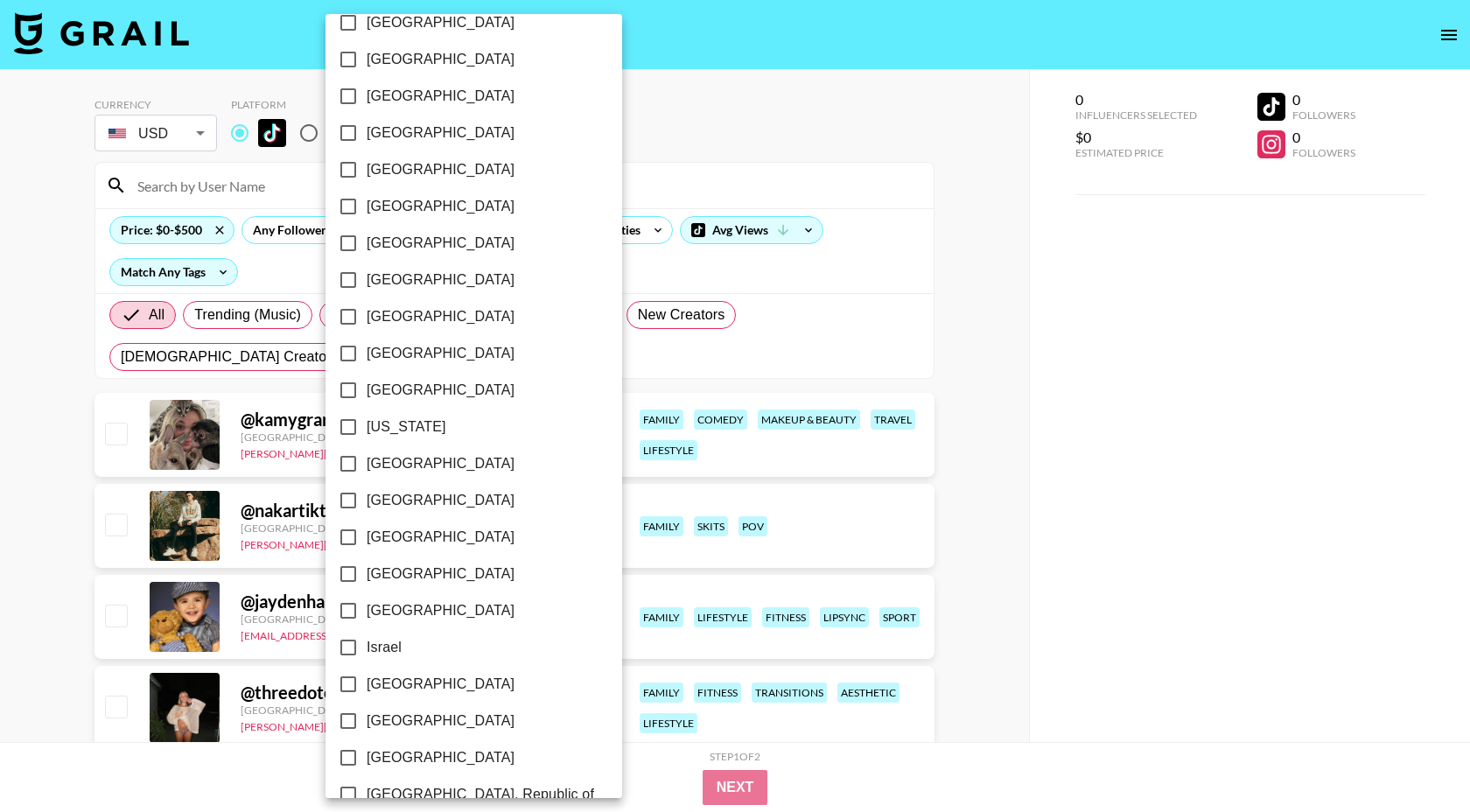
click at [376, 684] on span "[GEOGRAPHIC_DATA]" at bounding box center [440, 684] width 148 height 21
click at [367, 684] on input "[GEOGRAPHIC_DATA]" at bounding box center [348, 684] width 36 height 36
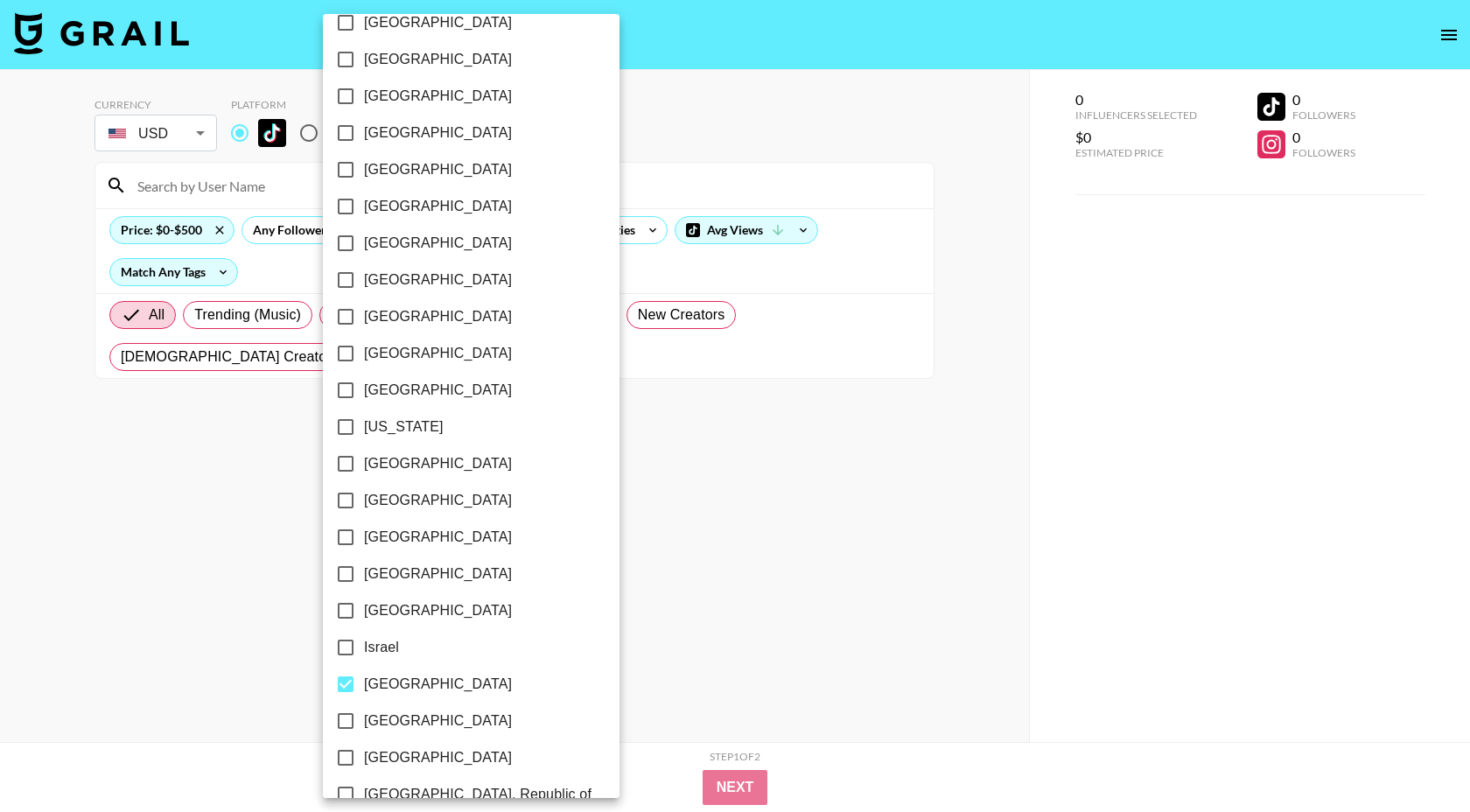
click at [383, 680] on span "[GEOGRAPHIC_DATA]" at bounding box center [437, 684] width 148 height 21
click at [364, 680] on input "[GEOGRAPHIC_DATA]" at bounding box center [346, 684] width 36 height 36
checkbox input "false"
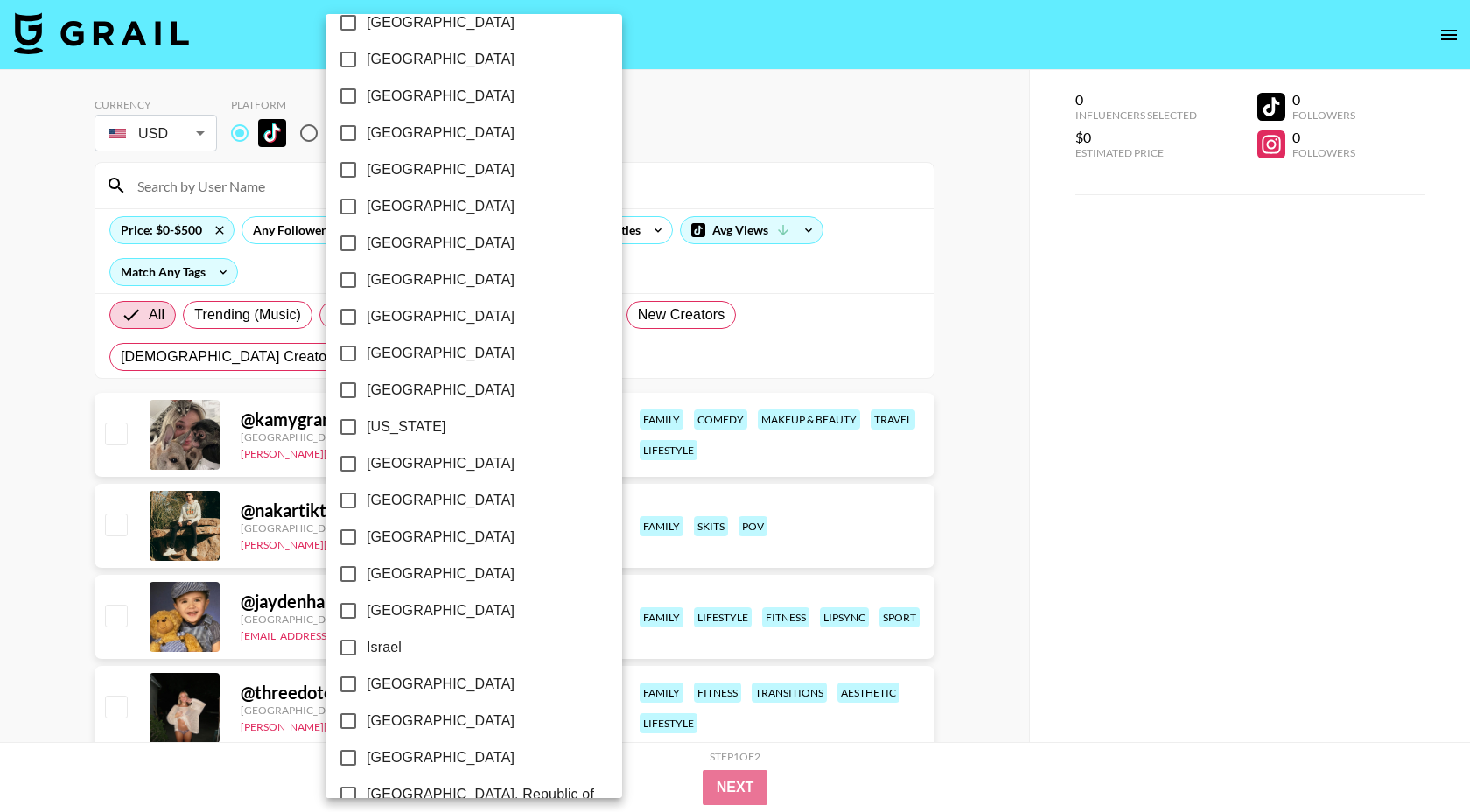
scroll to position [0, 0]
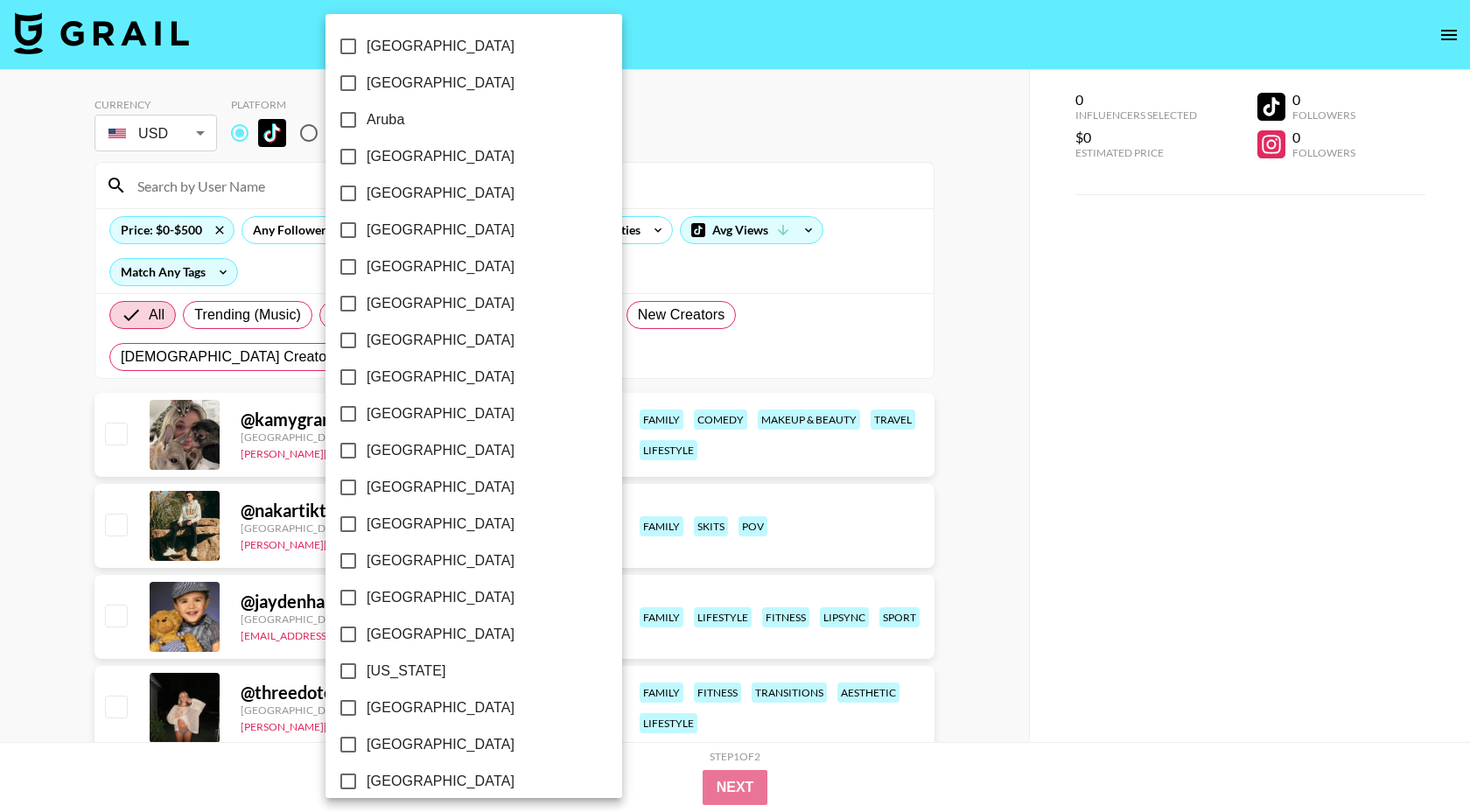
click at [389, 156] on span "[GEOGRAPHIC_DATA]" at bounding box center [440, 156] width 148 height 21
click at [367, 156] on input "[GEOGRAPHIC_DATA]" at bounding box center [348, 156] width 36 height 36
checkbox input "true"
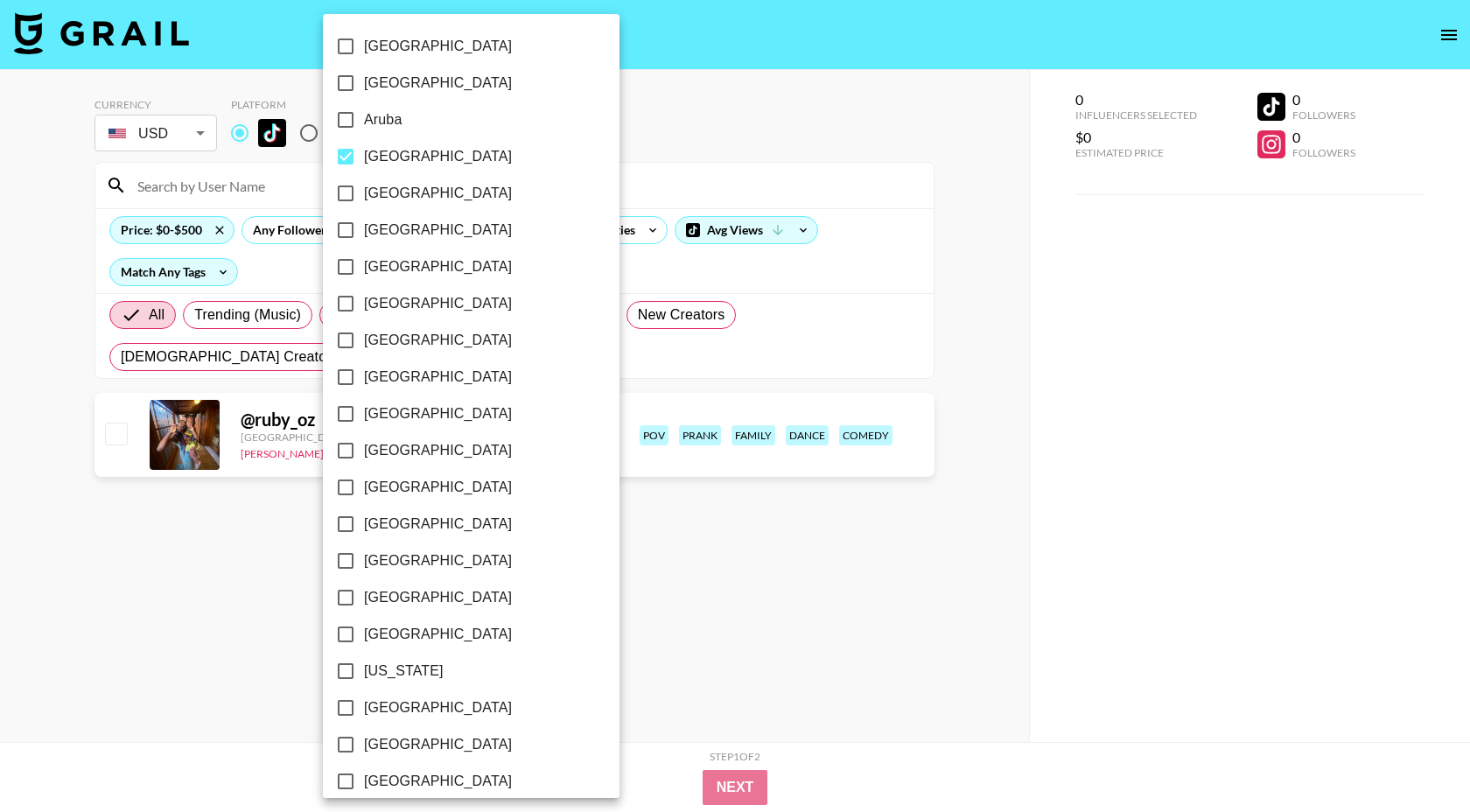
click at [666, 139] on div at bounding box center [735, 406] width 1470 height 812
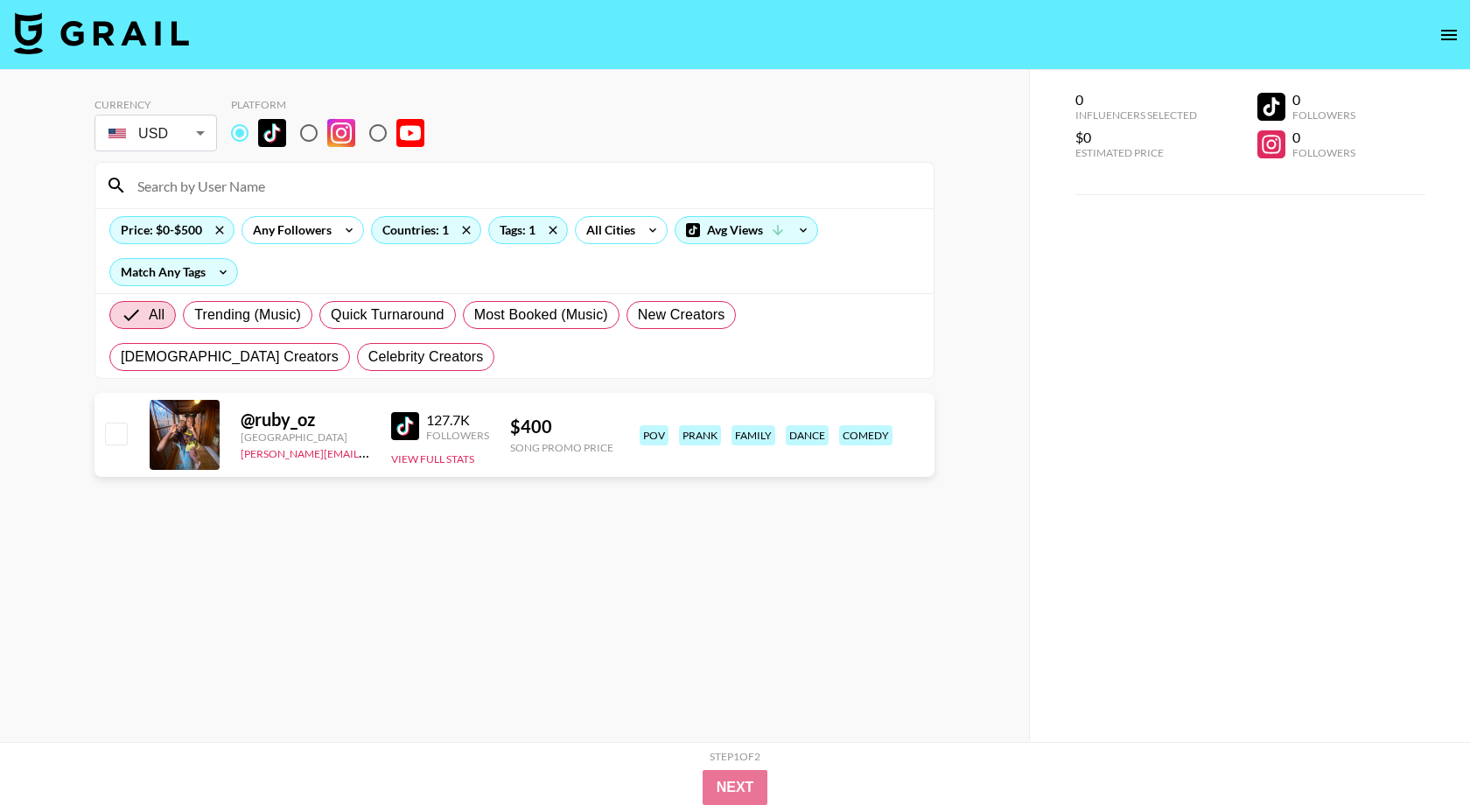
click at [414, 427] on img at bounding box center [405, 426] width 28 height 28
